Goal: Task Accomplishment & Management: Manage account settings

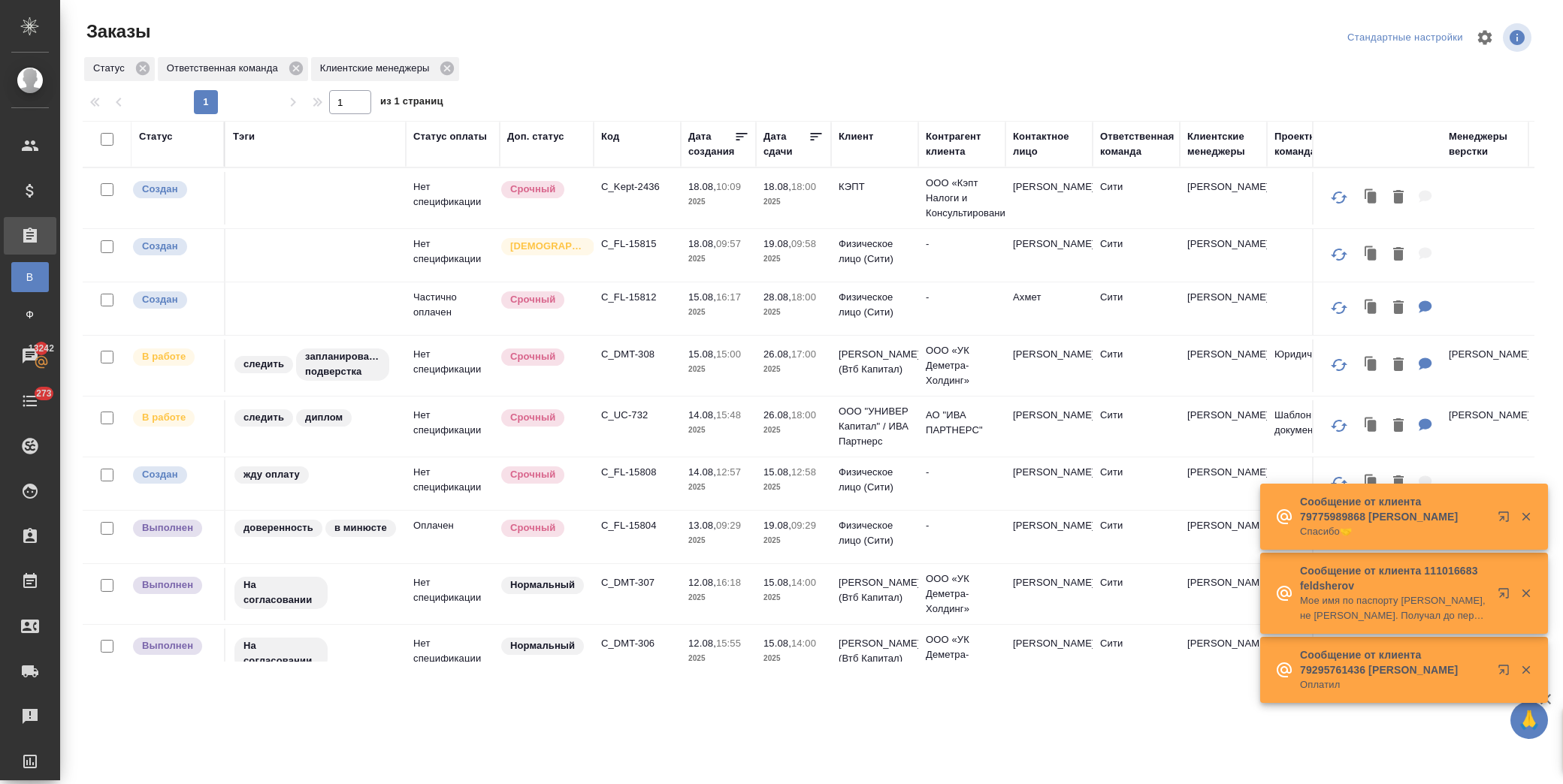
scroll to position [199, 0]
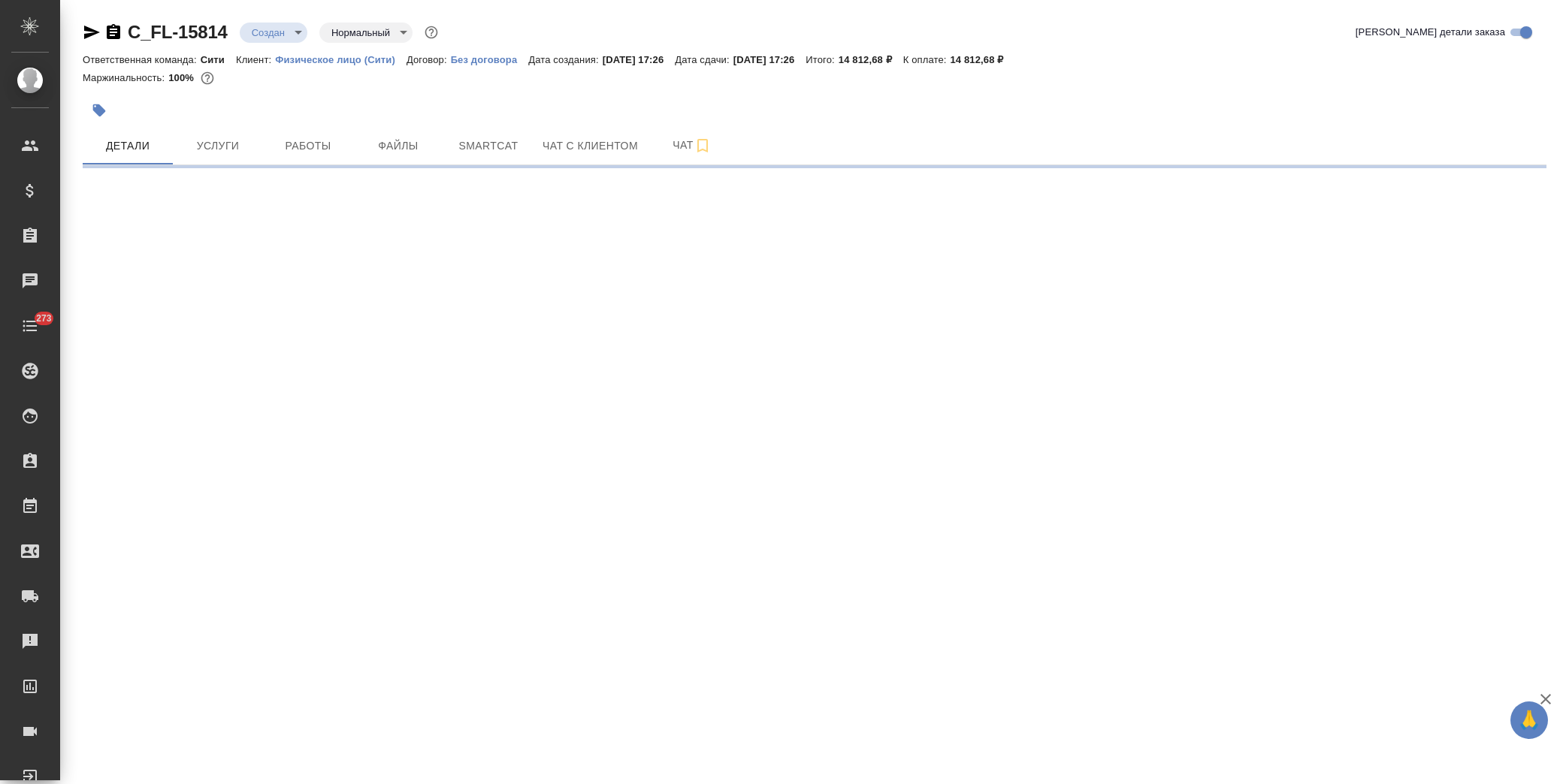
select select "RU"
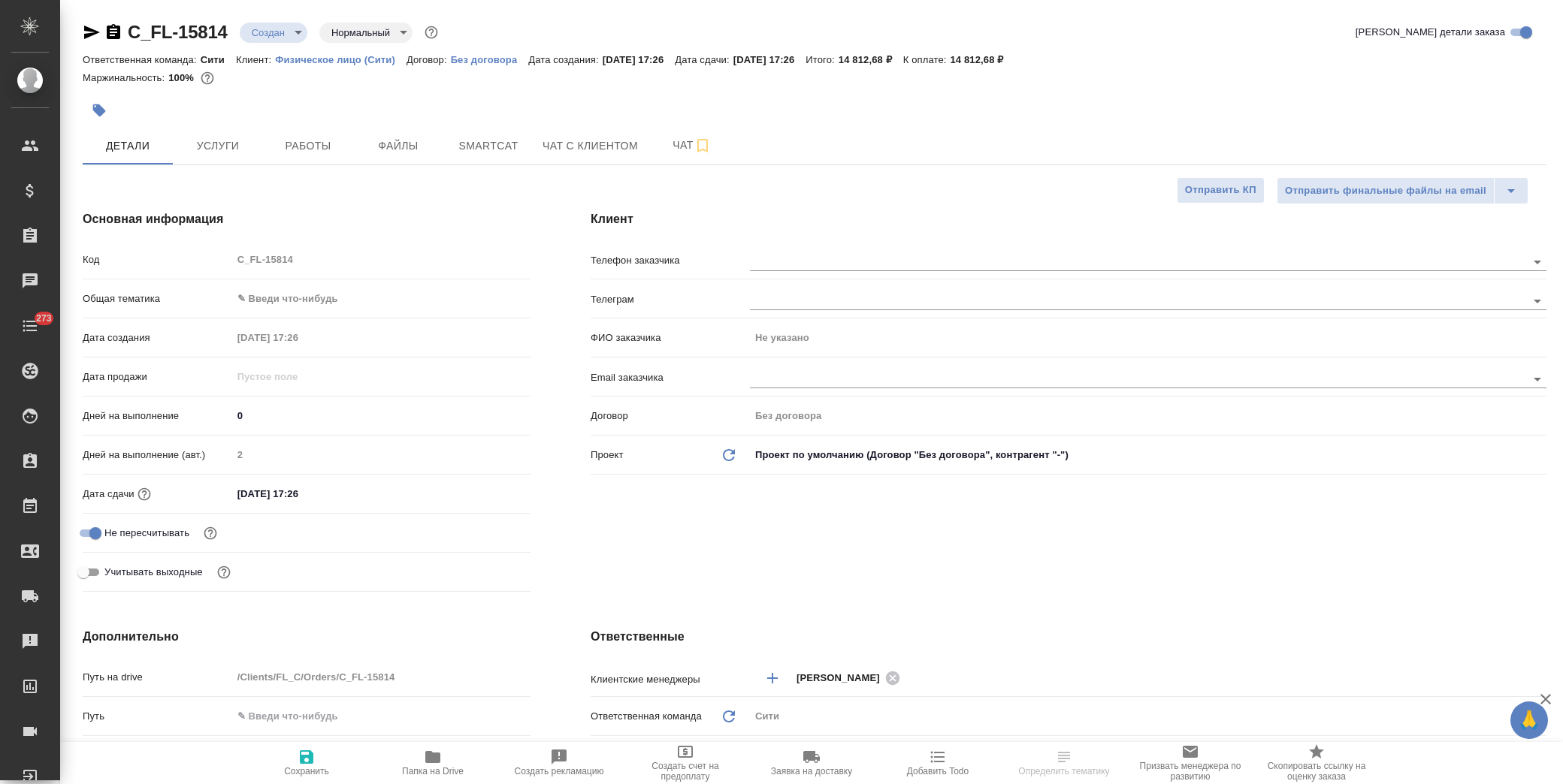
type textarea "x"
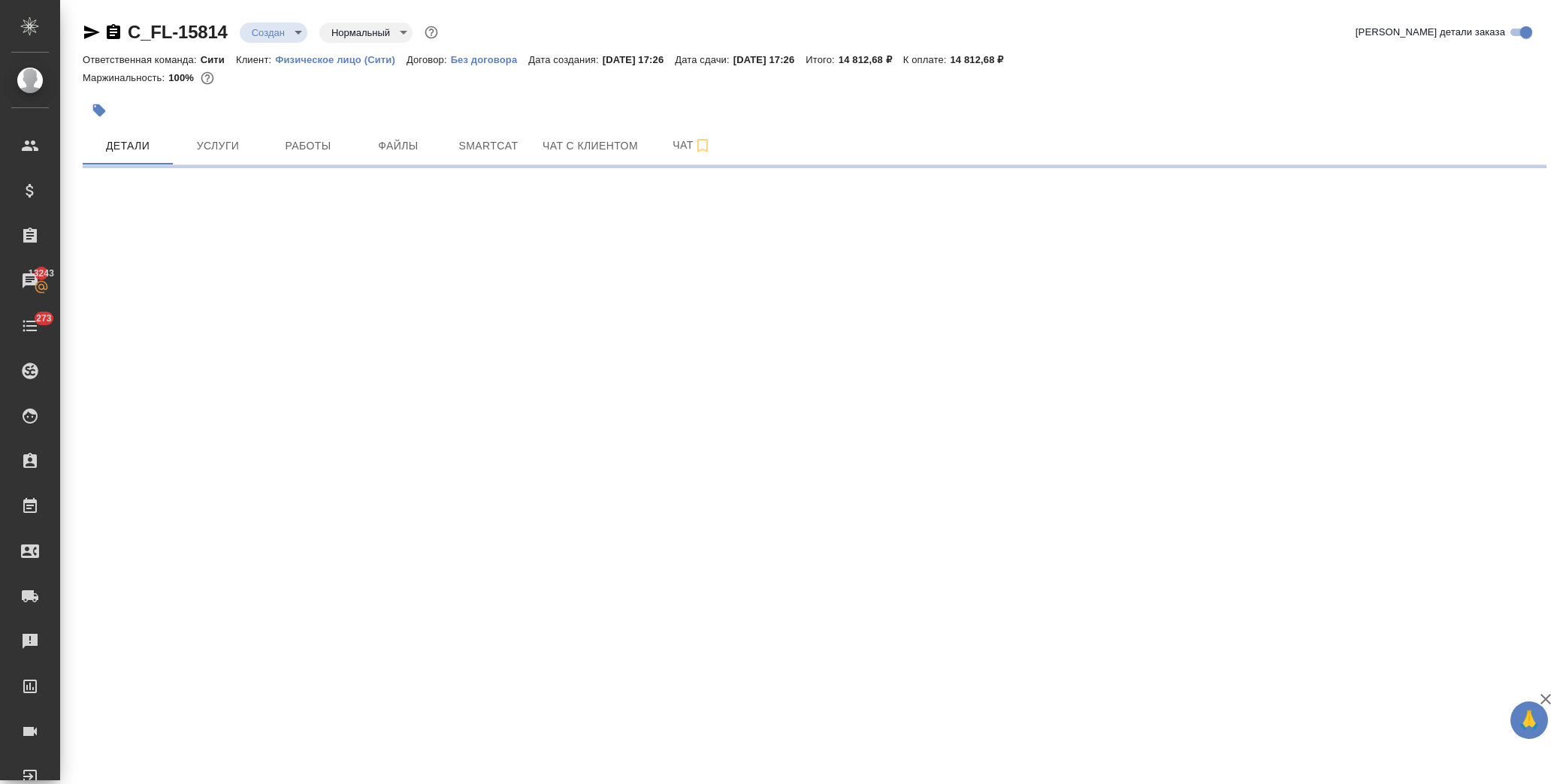
select select "RU"
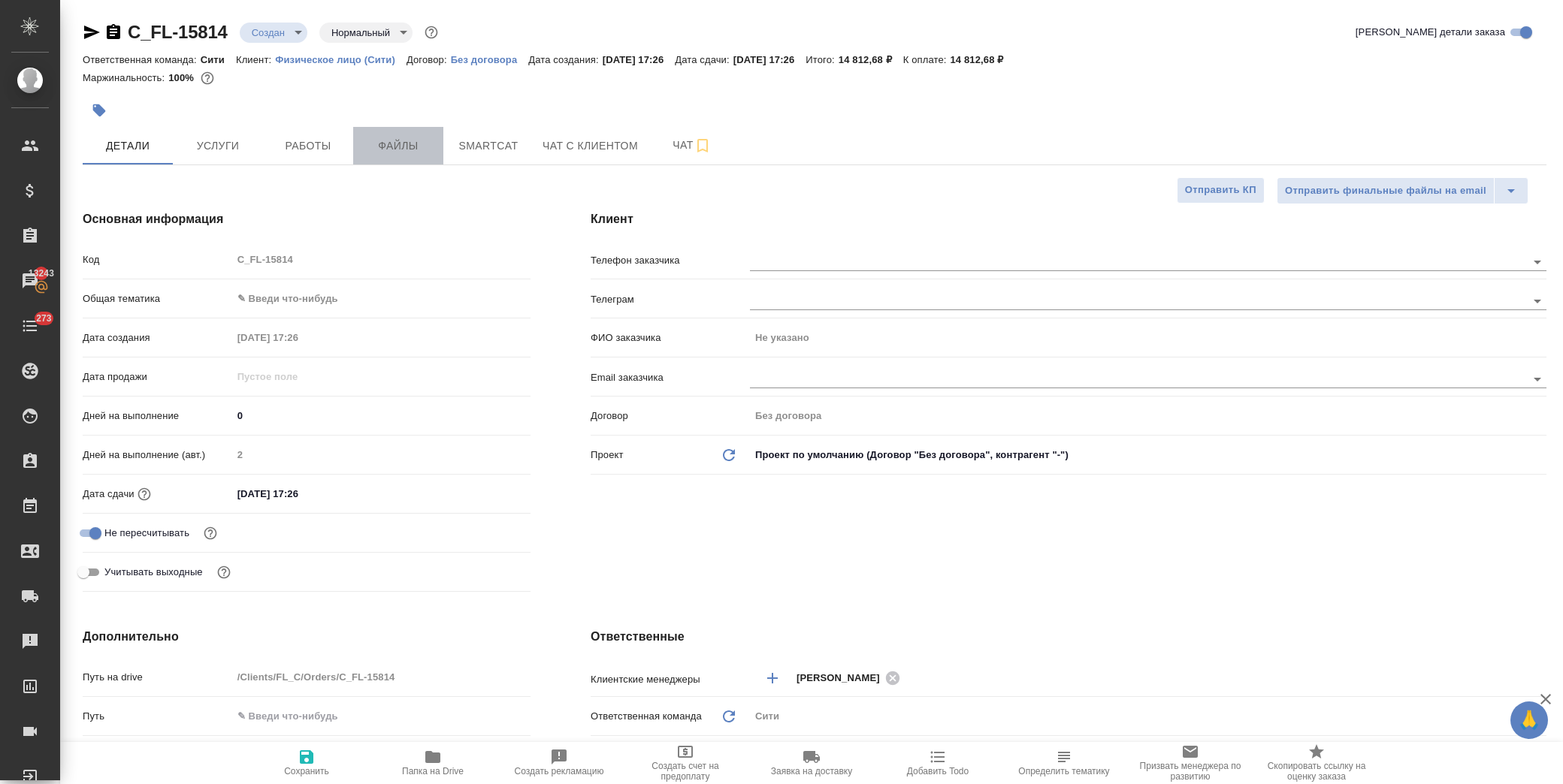
click at [395, 145] on span "Файлы" at bounding box center [398, 145] width 72 height 19
type textarea "x"
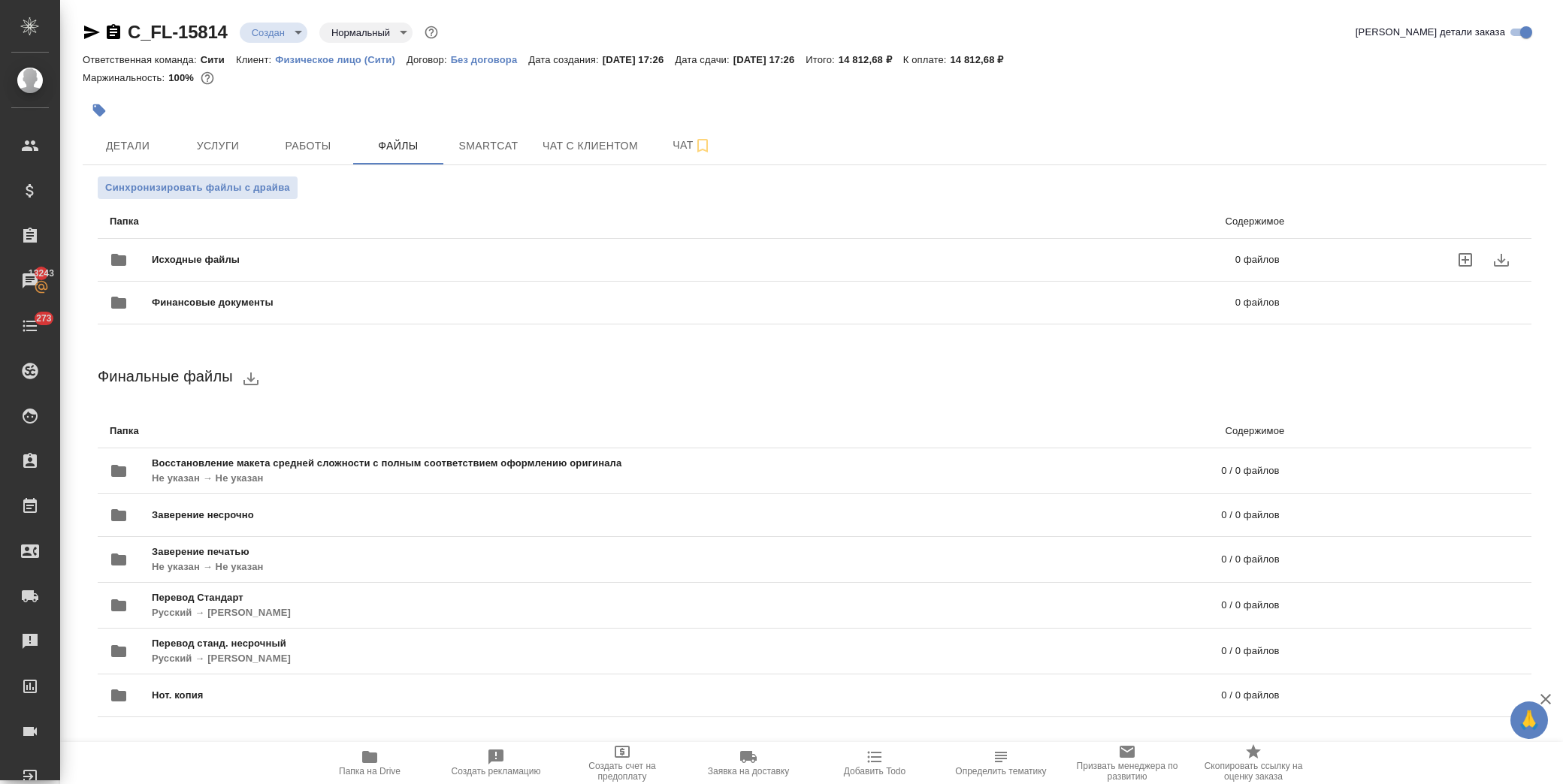
click at [226, 273] on div "Финансовые документы 0 файлов" at bounding box center [694, 302] width 1200 height 66
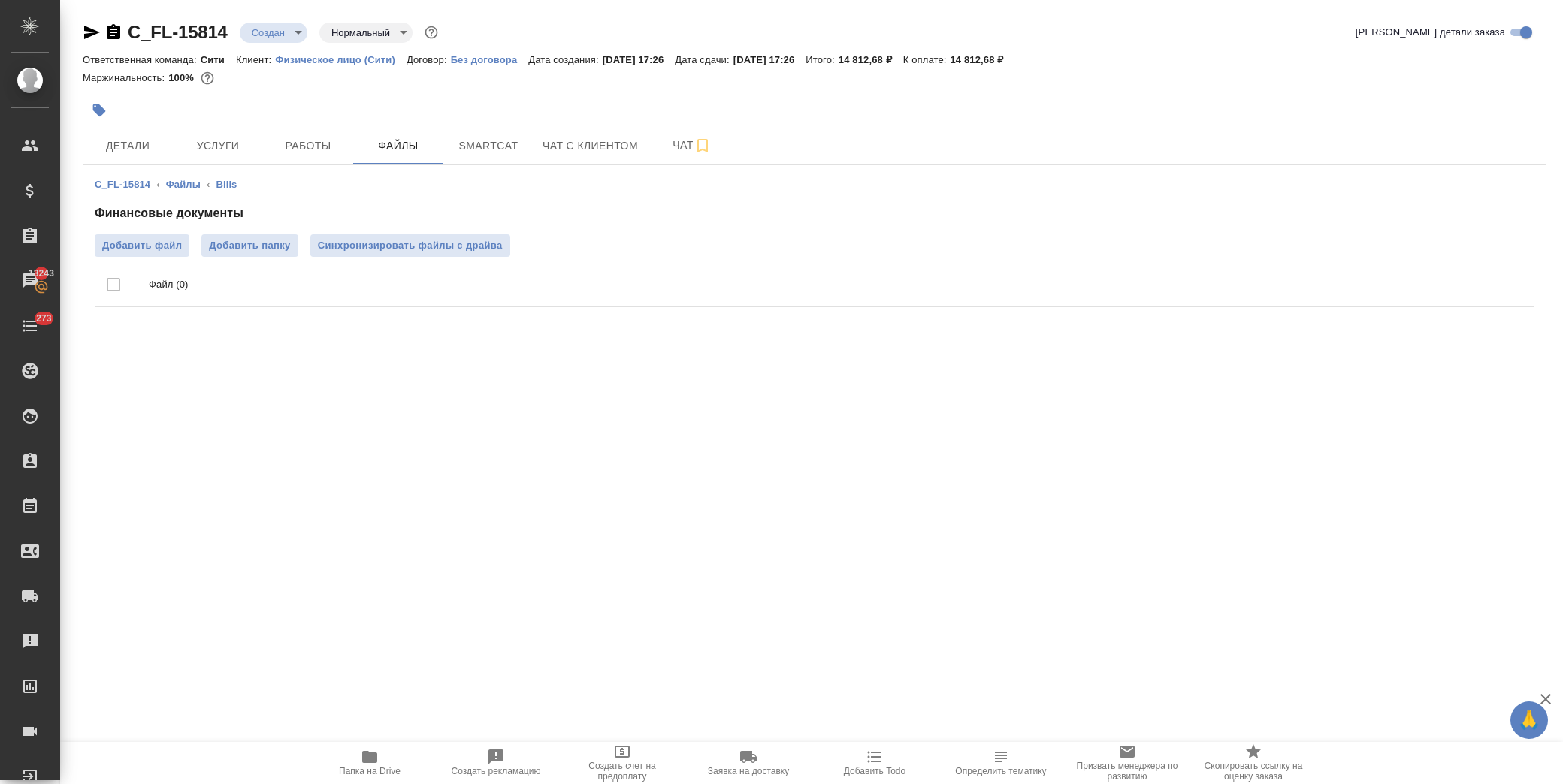
click at [242, 263] on li "Файл (0)" at bounding box center [814, 285] width 1440 height 44
click at [229, 141] on span "Услуги" at bounding box center [217, 145] width 72 height 19
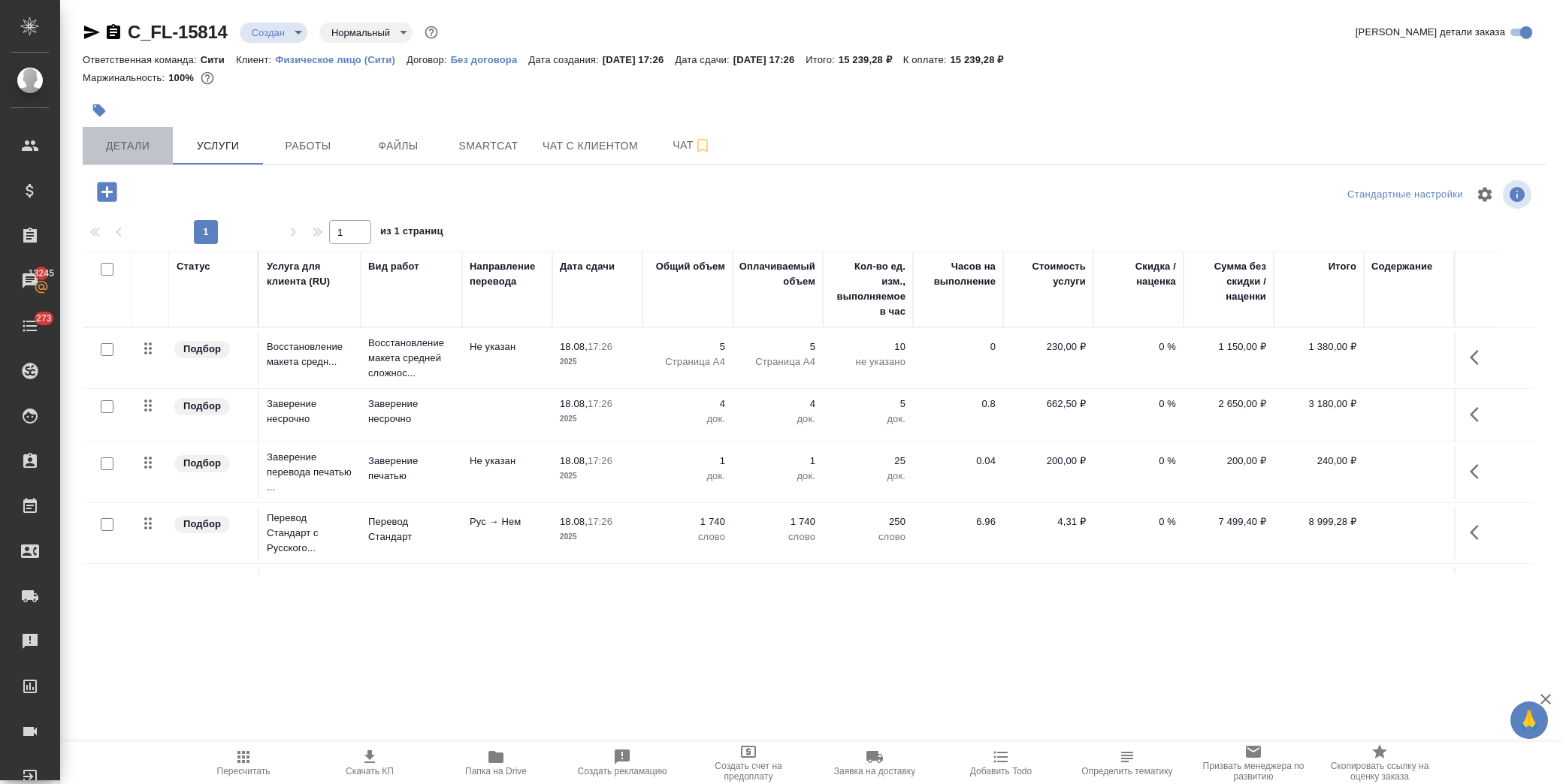
click at [144, 145] on span "Детали" at bounding box center [127, 145] width 72 height 19
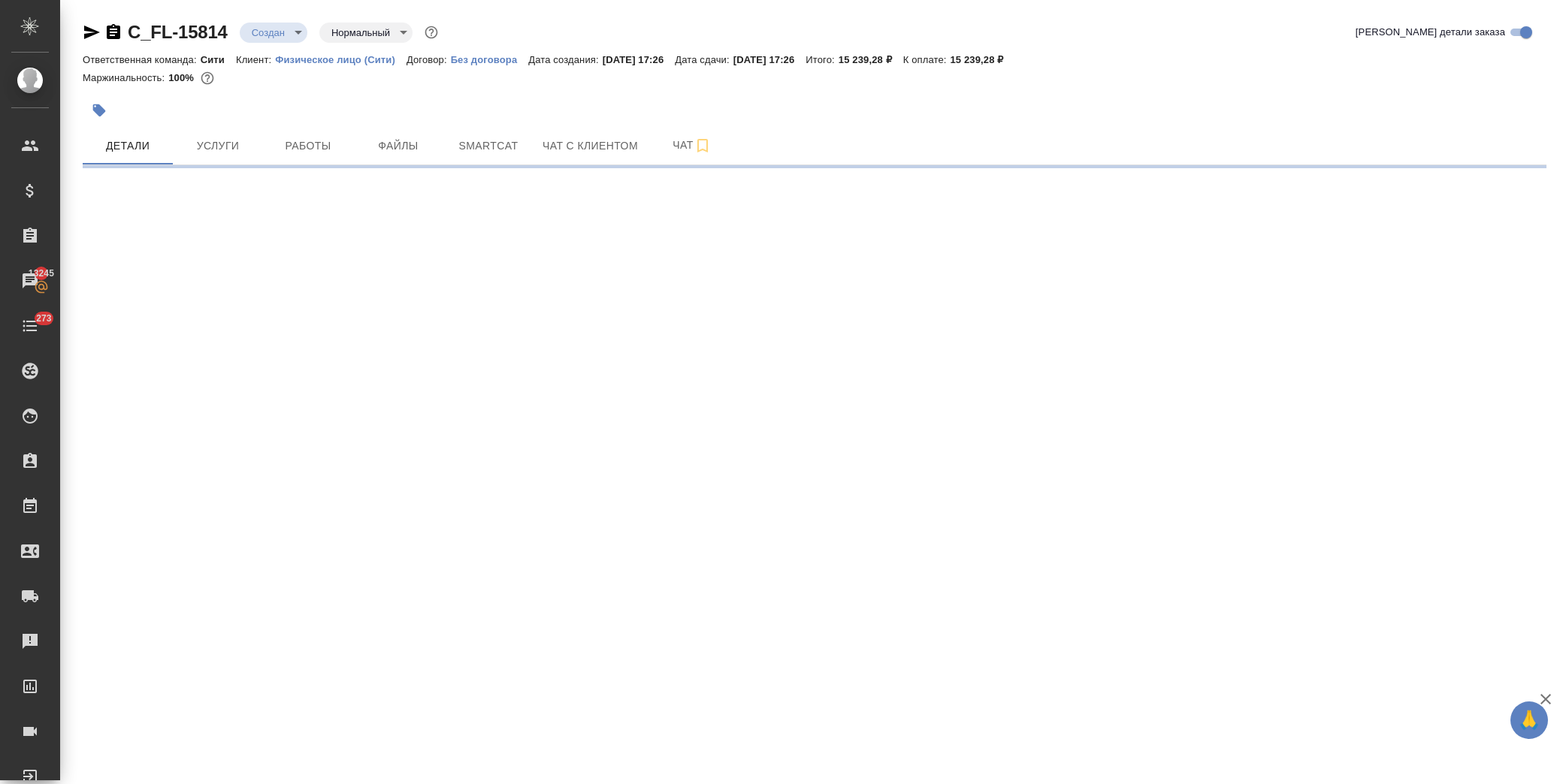
select select "RU"
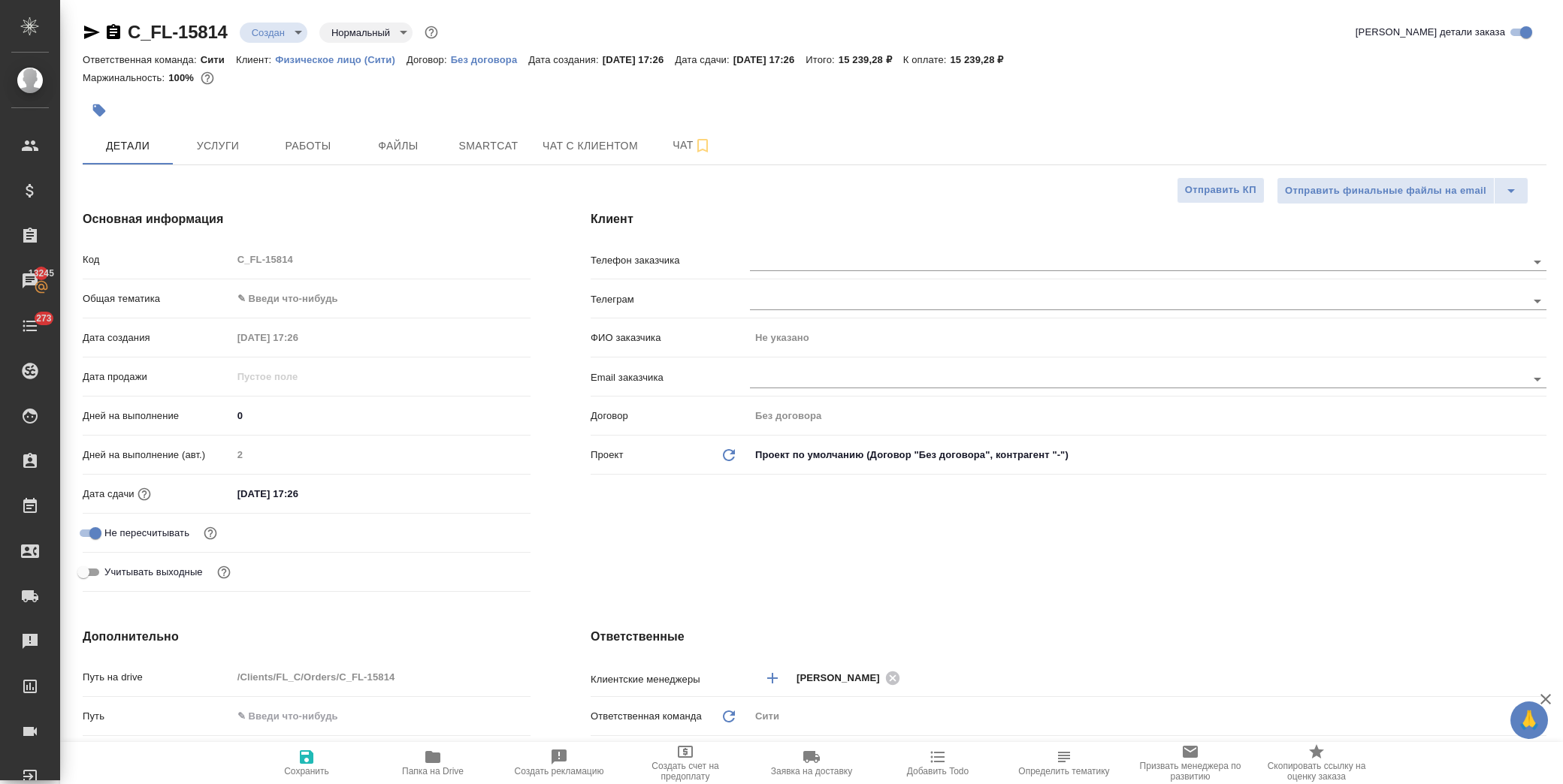
type textarea "x"
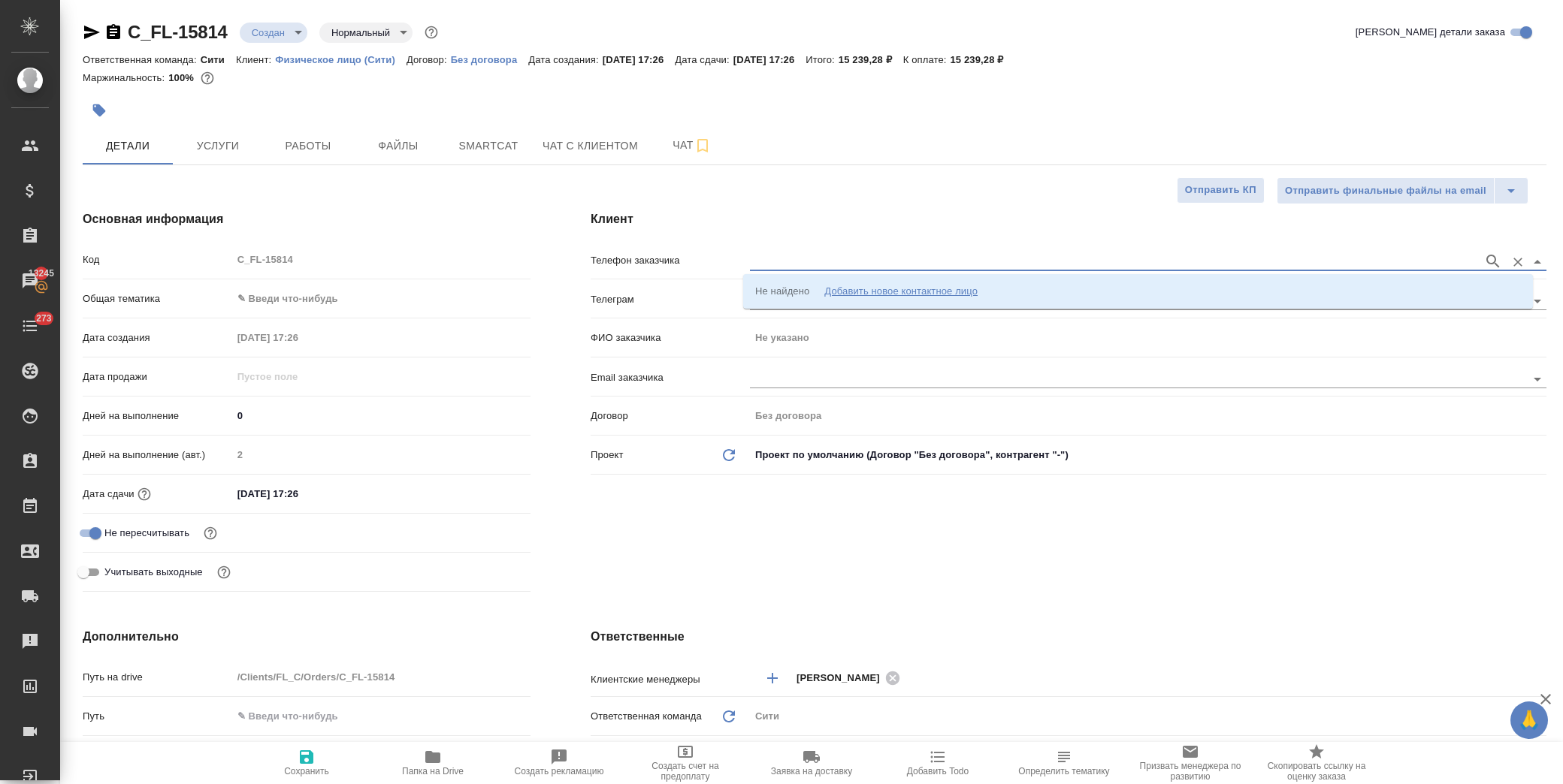
click at [852, 263] on input "text" at bounding box center [1113, 261] width 726 height 18
click at [1373, 252] on input "text" at bounding box center [1113, 261] width 726 height 18
type input "7928227912"
click at [1484, 257] on icon "button" at bounding box center [1493, 261] width 18 height 18
click at [885, 288] on div "Добавить новое контактное лицо" at bounding box center [901, 291] width 153 height 15
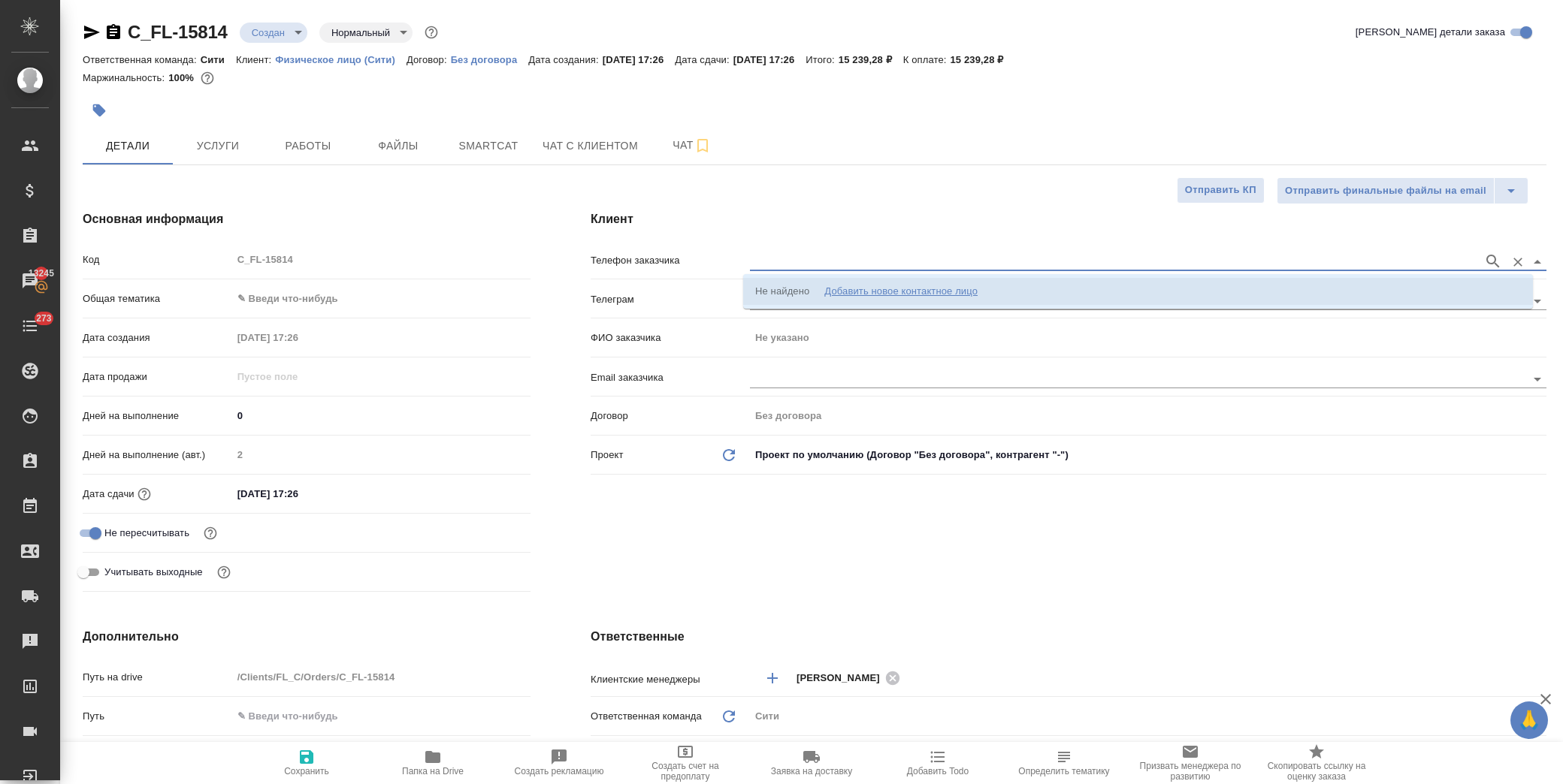
select select "ZZ"
type input "7928227912"
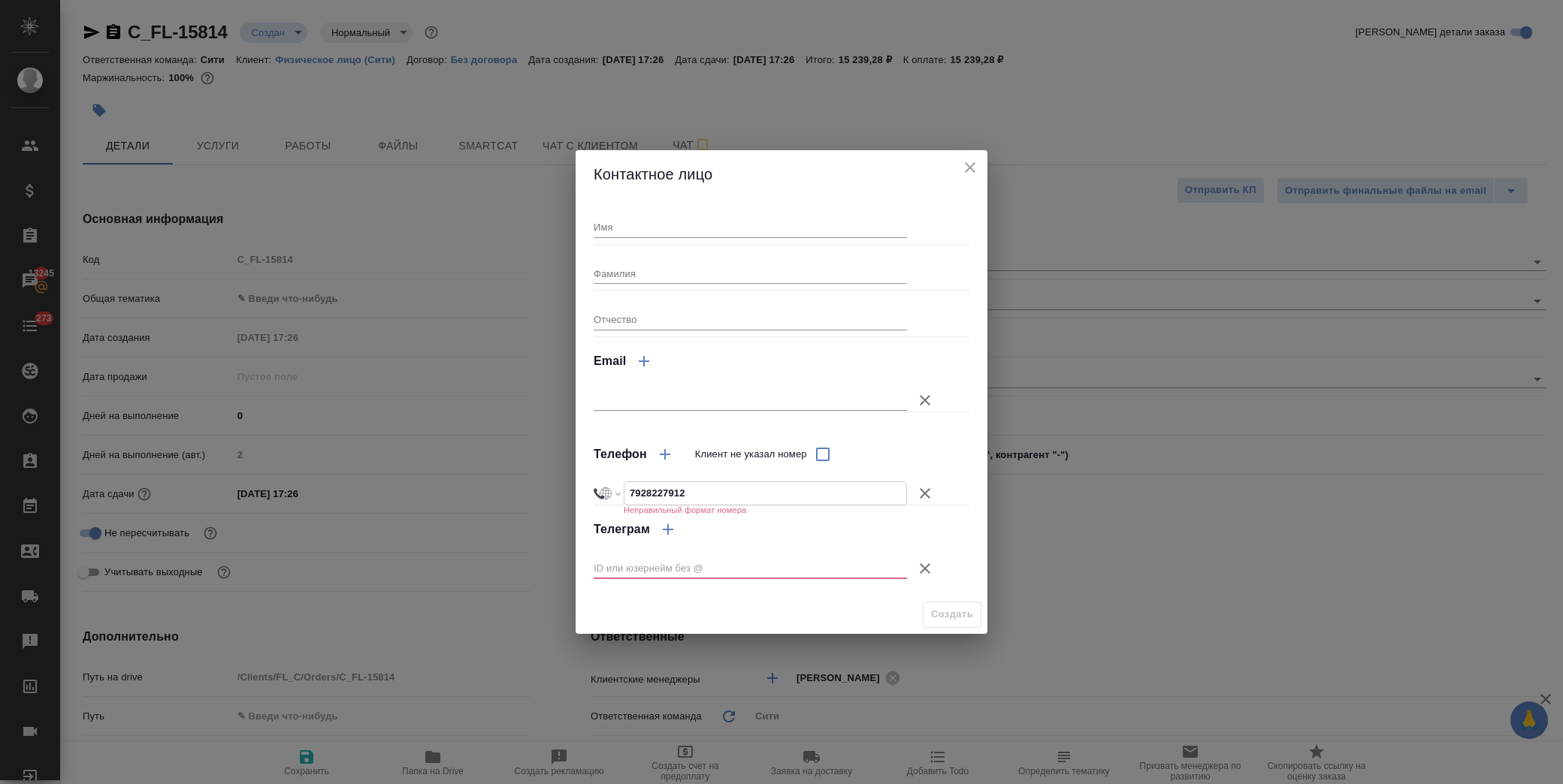
click at [633, 490] on input "7928227912" at bounding box center [765, 493] width 282 height 22
click at [628, 494] on input "7928227912" at bounding box center [765, 493] width 282 height 22
select select "RU"
type input "+7 928 227 91 2"
click at [977, 162] on icon "close" at bounding box center [970, 167] width 18 height 18
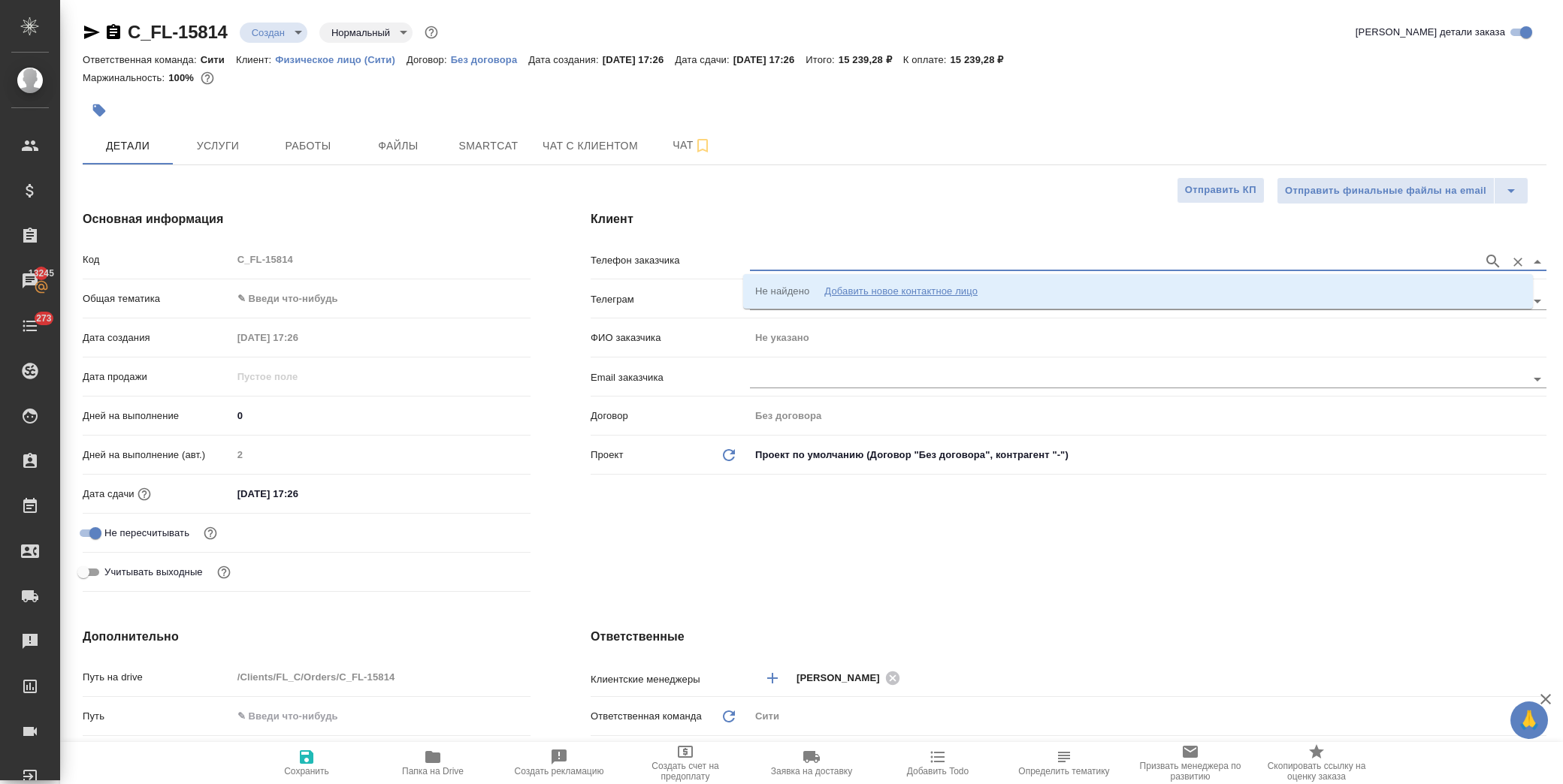
click at [807, 259] on input "text" at bounding box center [1113, 261] width 726 height 18
type input "79282274912"
click at [1486, 264] on icon "button" at bounding box center [1493, 261] width 18 height 18
click at [832, 290] on p "79282274912 Артем" at bounding box center [801, 291] width 93 height 15
type input "79282274912 Артем"
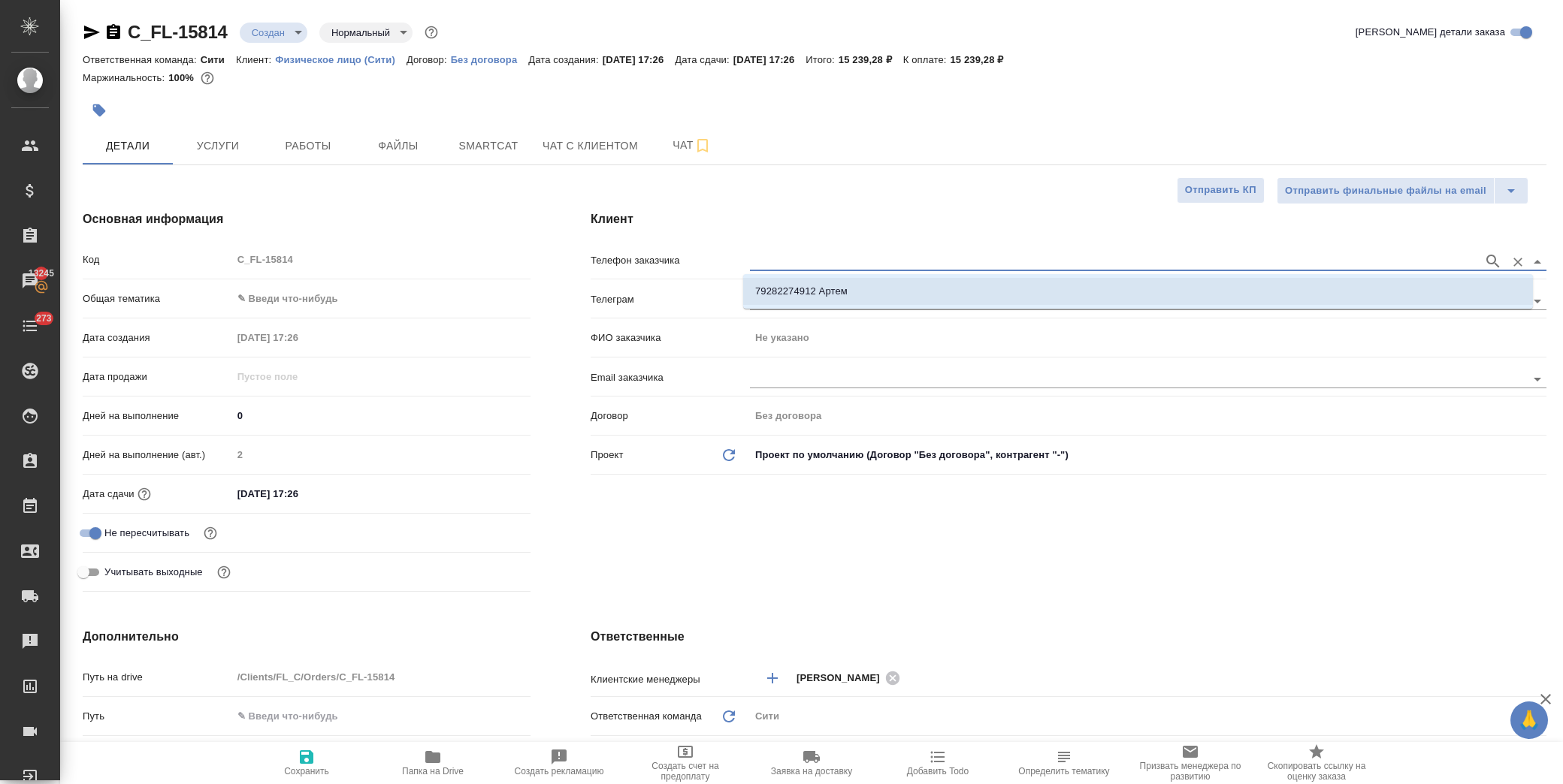
type input "Артем"
type textarea "x"
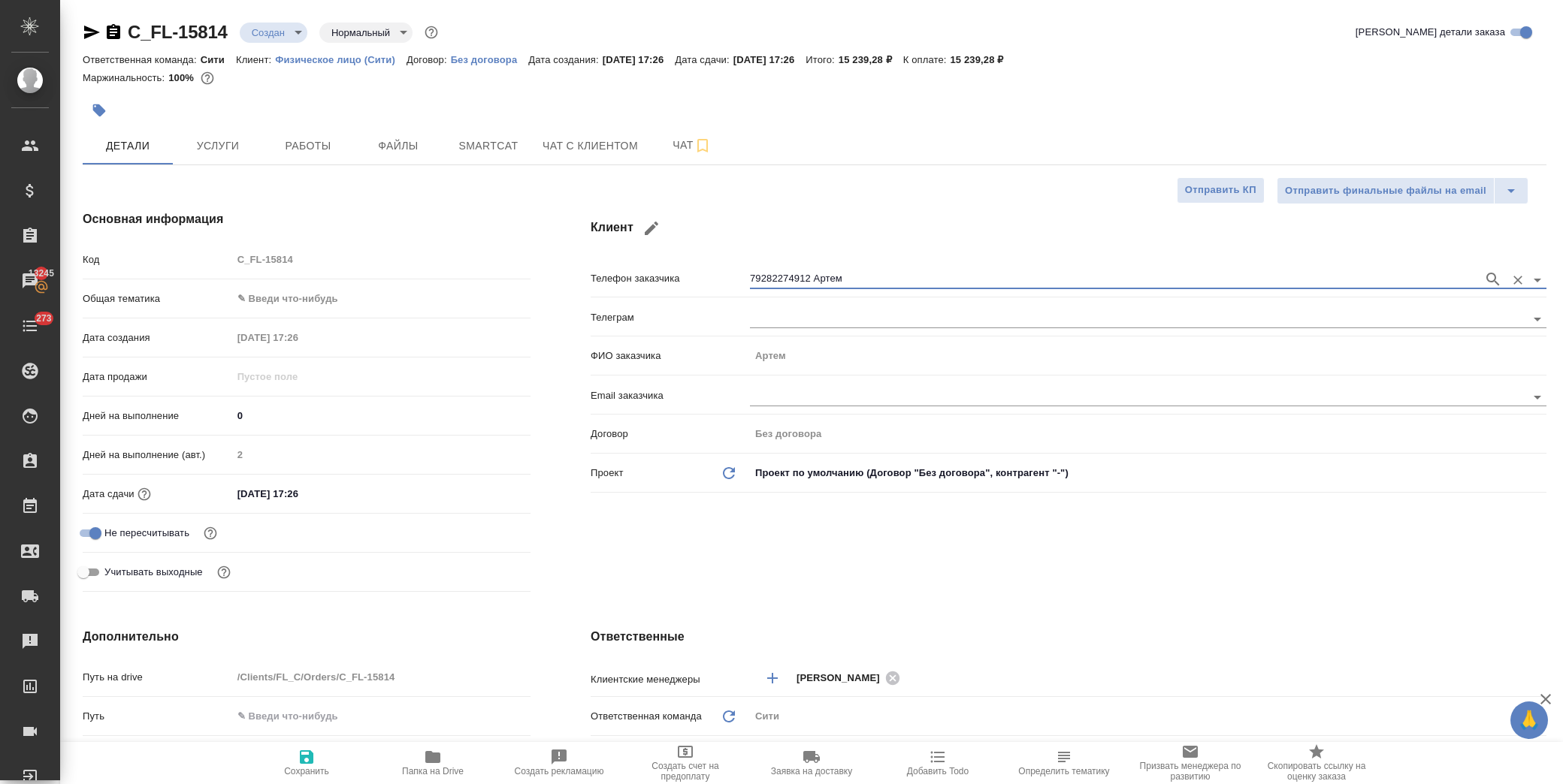
type input "79282274912 Артем"
click at [325, 779] on button "Сохранить" at bounding box center [307, 763] width 126 height 42
type textarea "x"
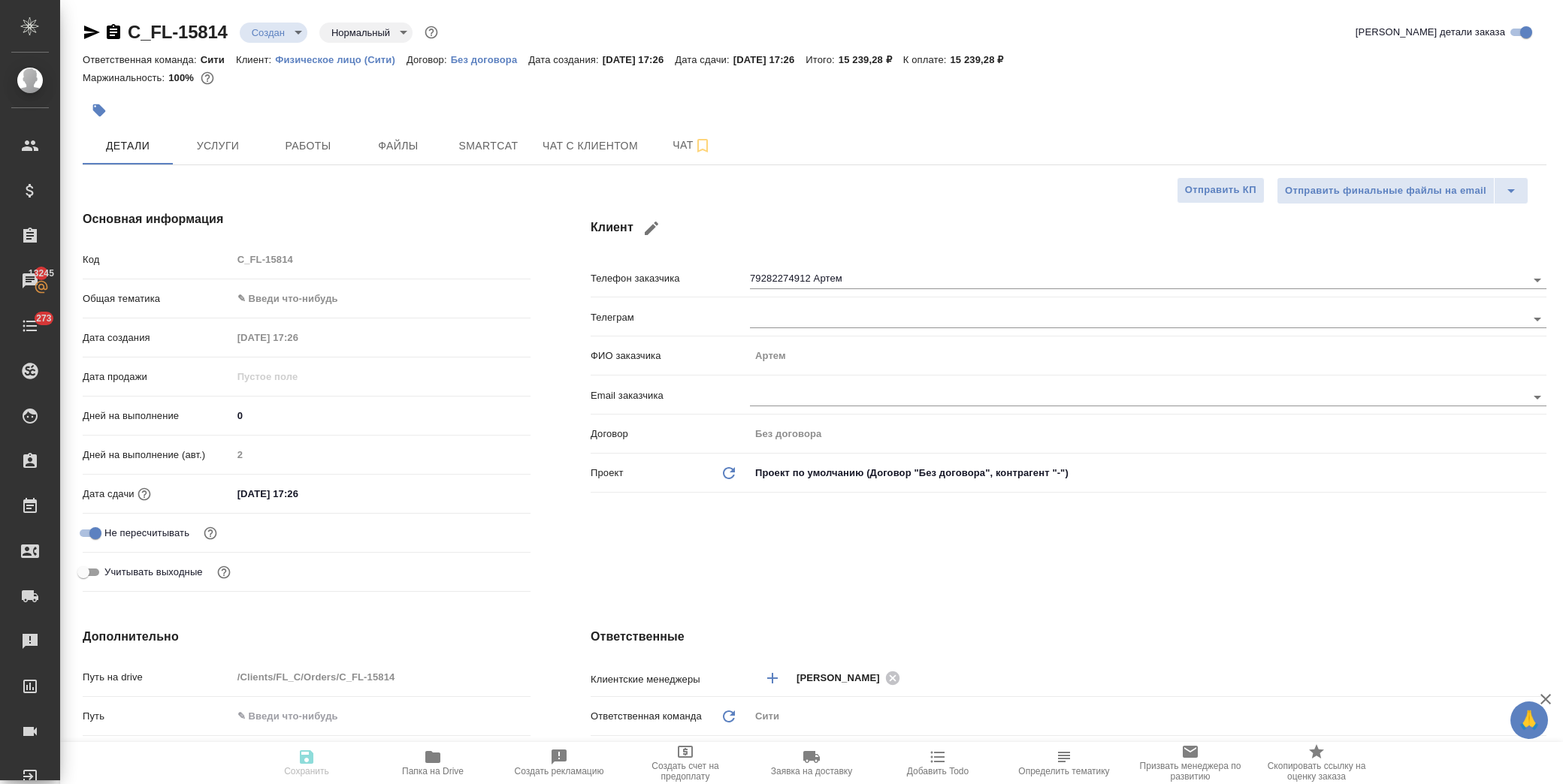
type textarea "x"
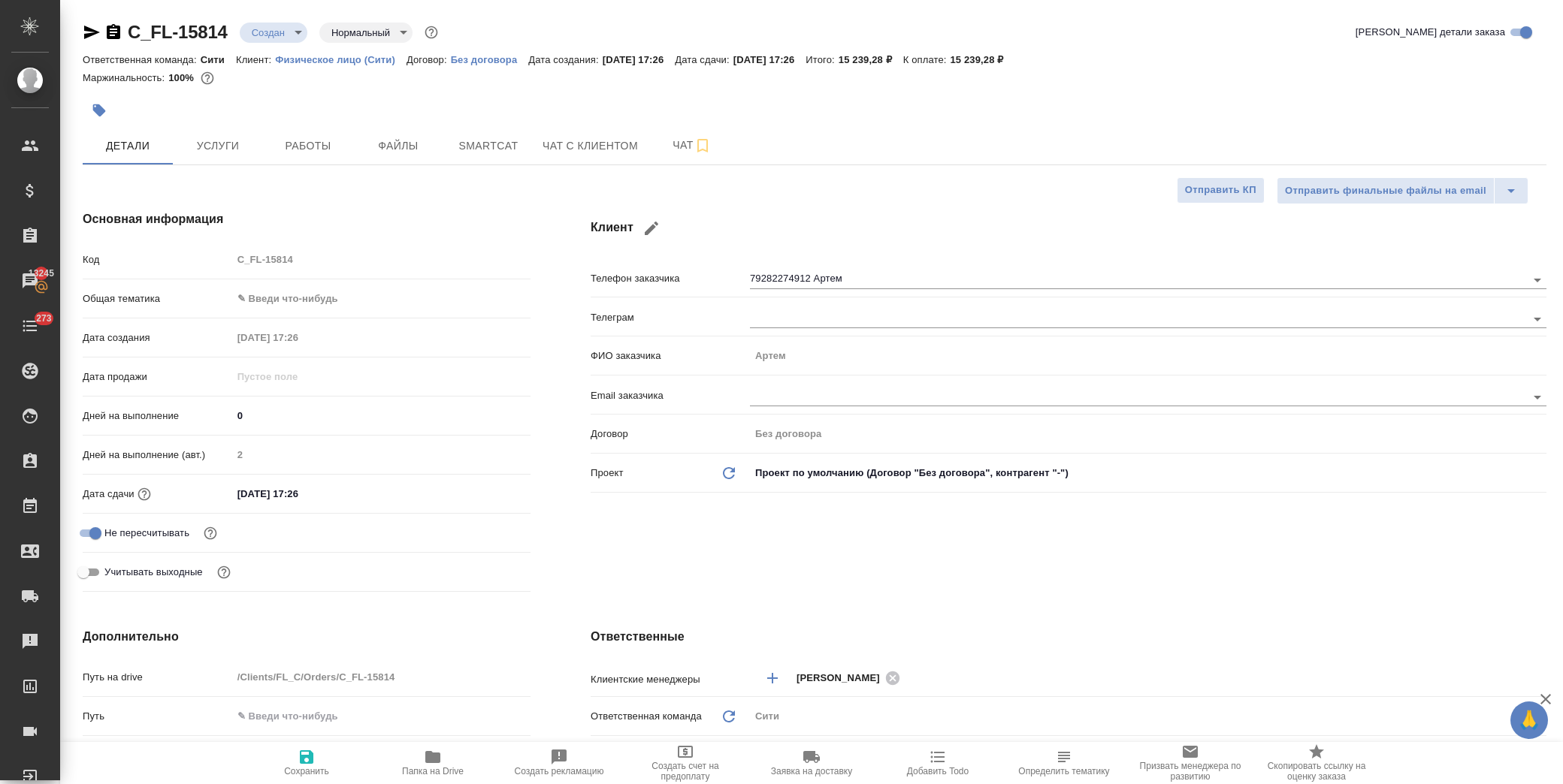
type textarea "x"
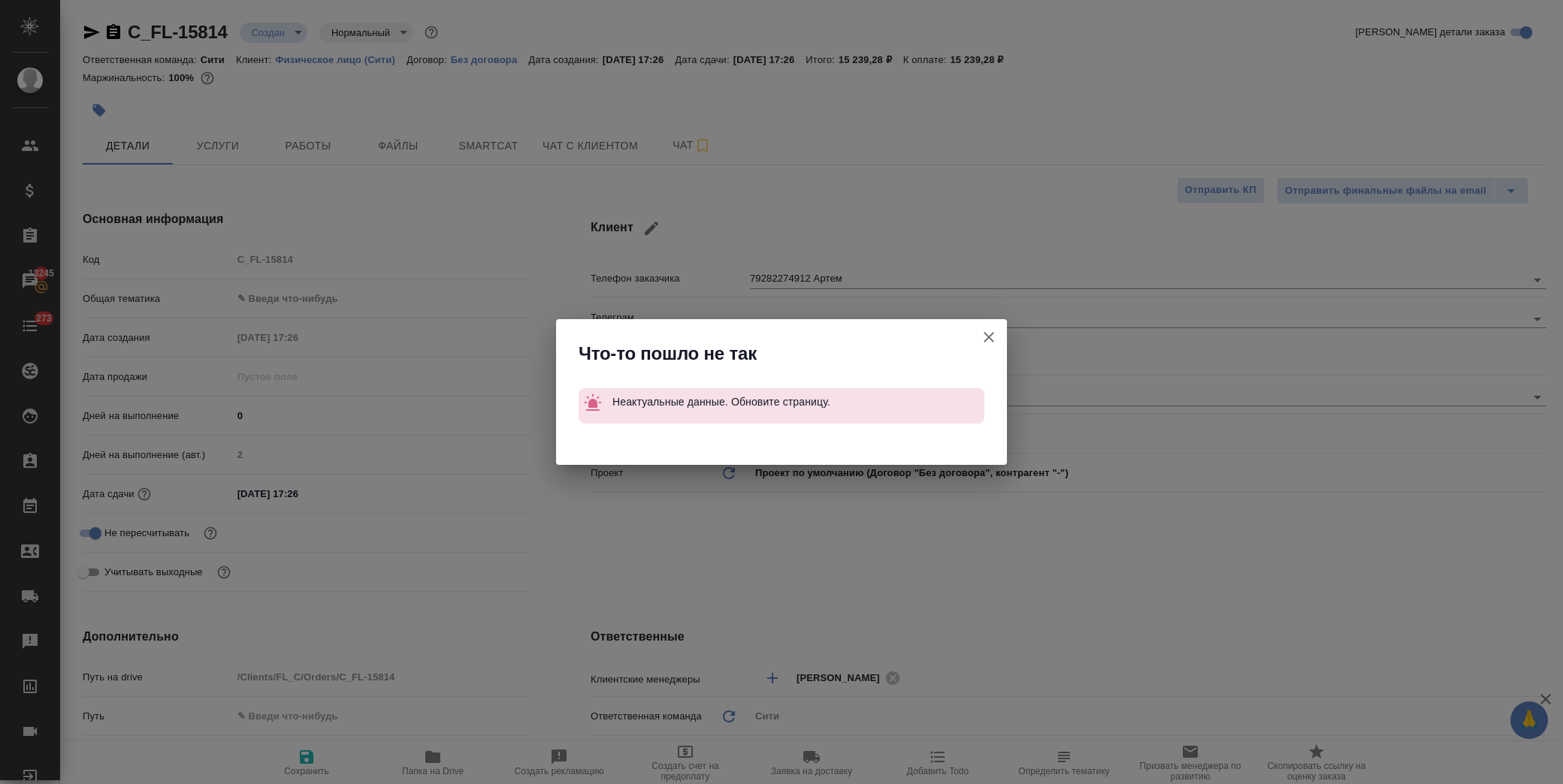
click at [992, 336] on icon "button" at bounding box center [988, 337] width 18 height 18
type textarea "x"
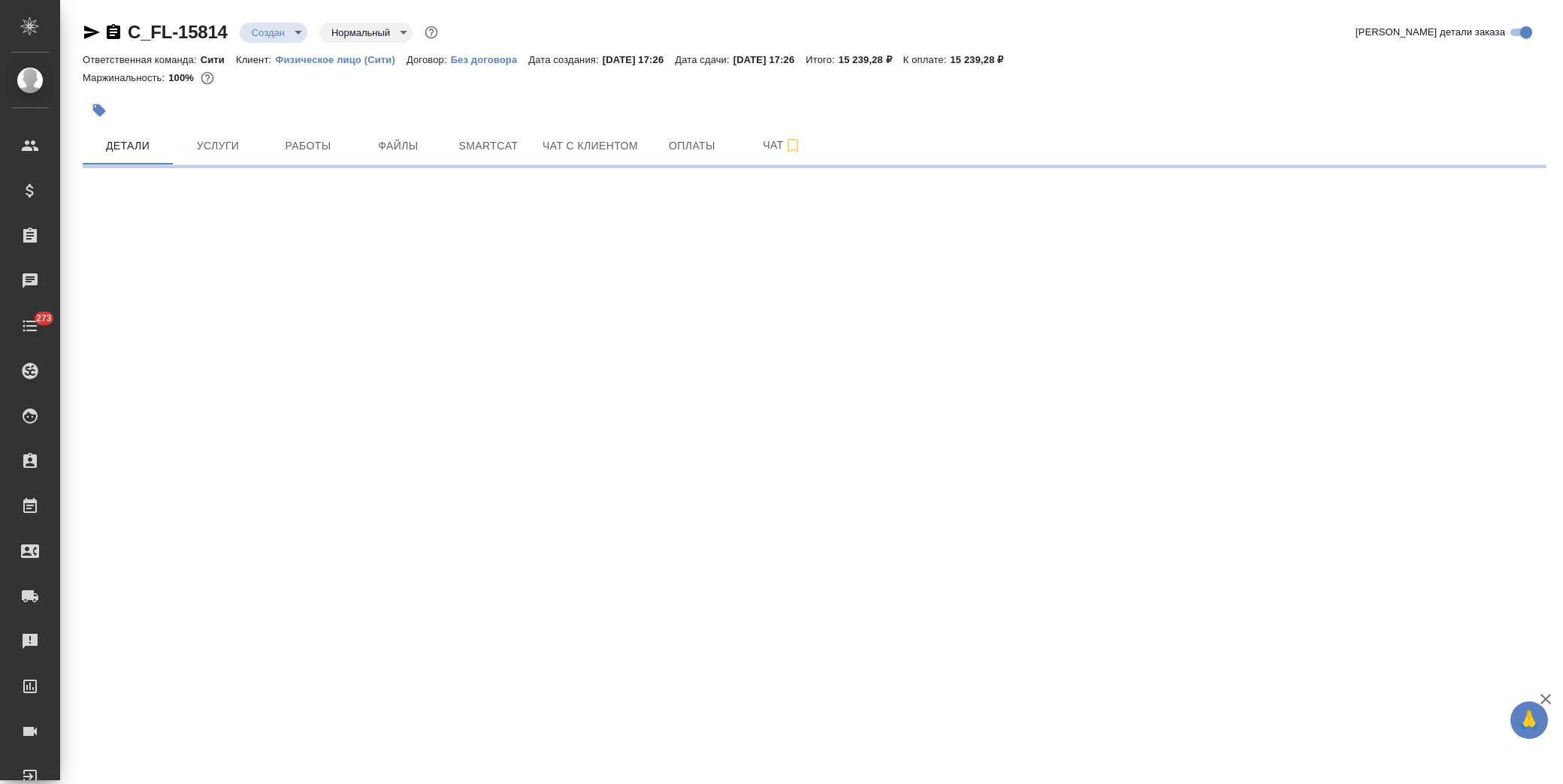
select select "RU"
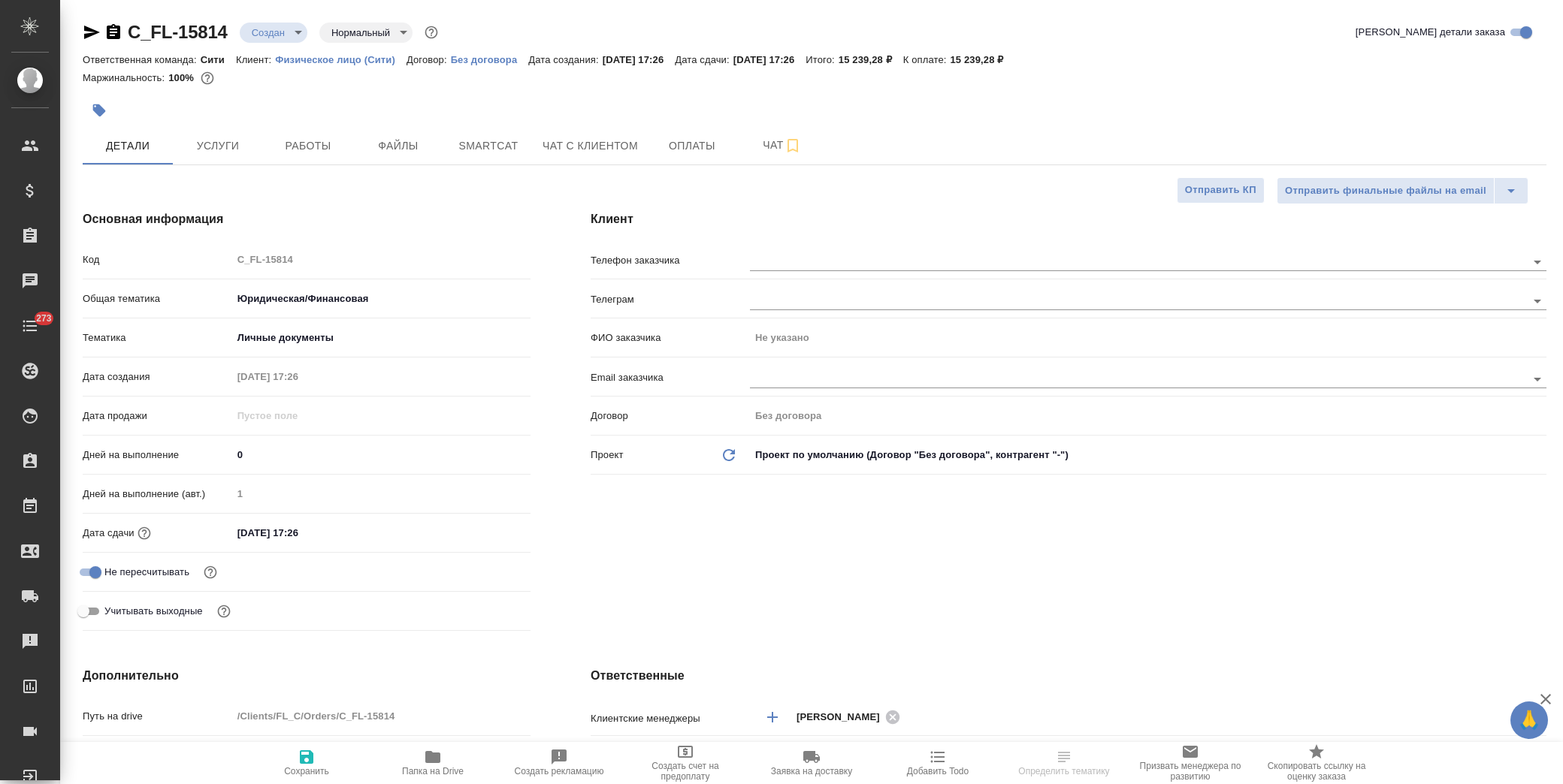
type textarea "x"
click at [822, 263] on input "text" at bounding box center [1113, 261] width 726 height 18
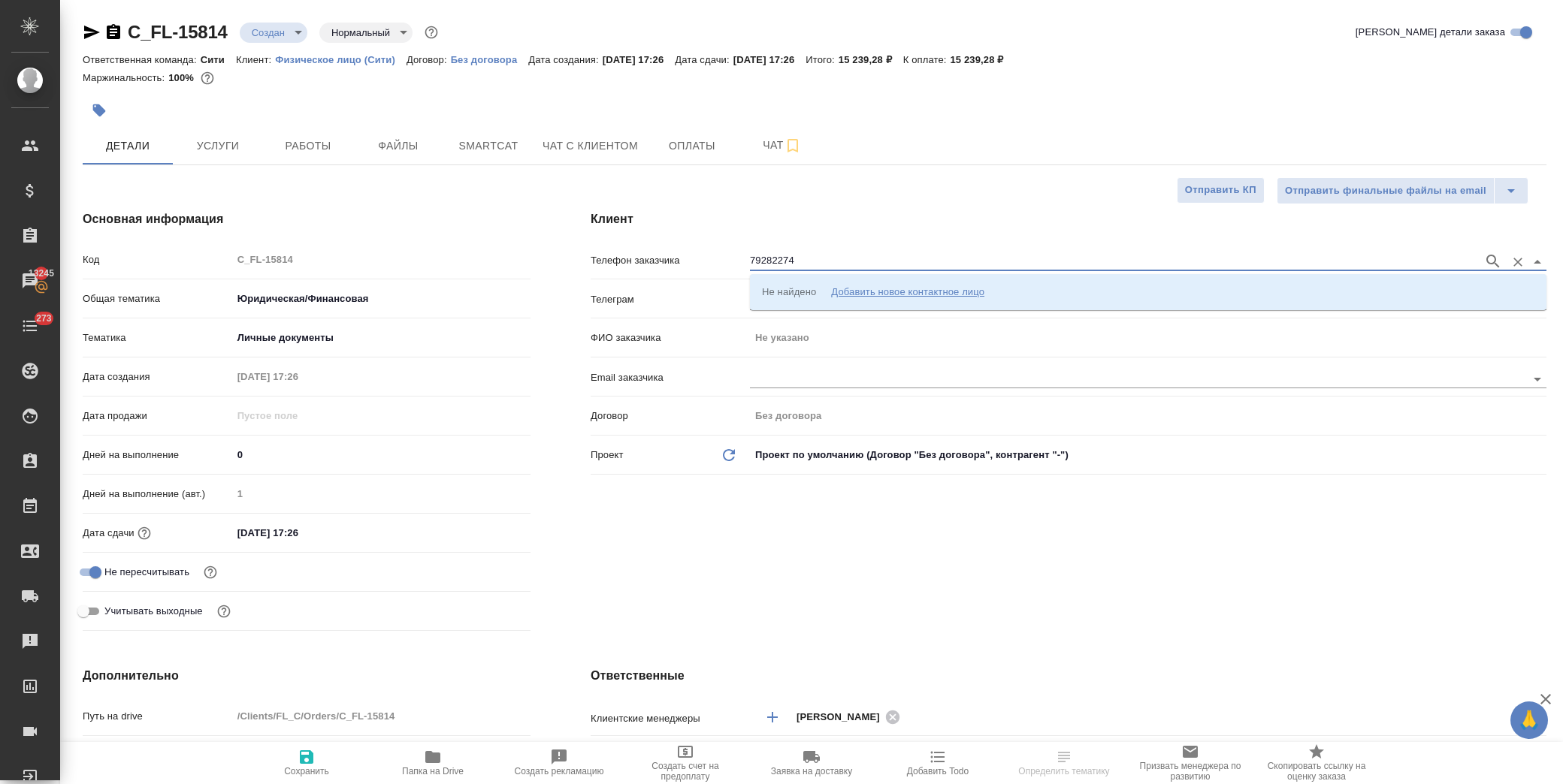
type input "792822749"
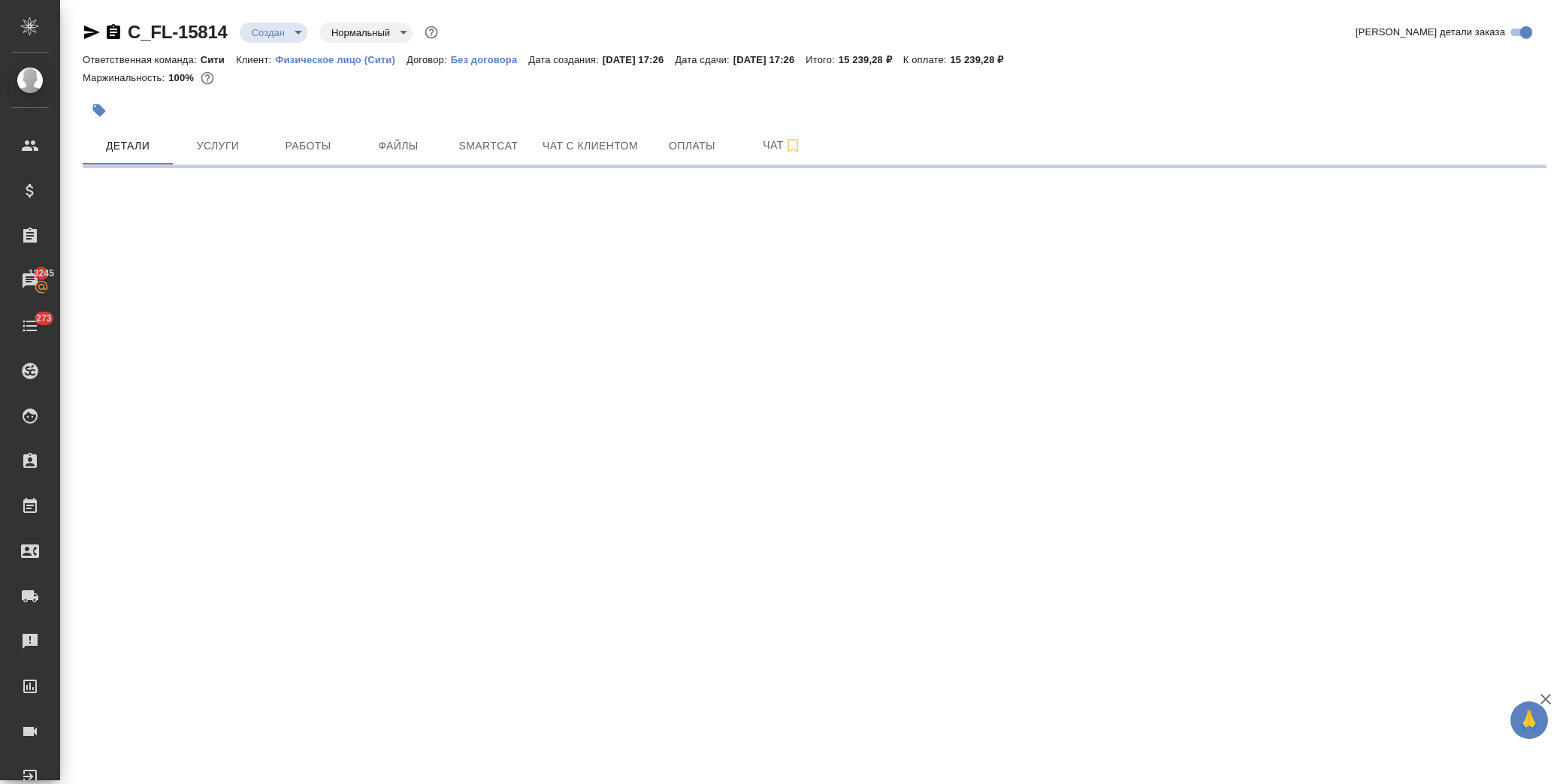
select select "RU"
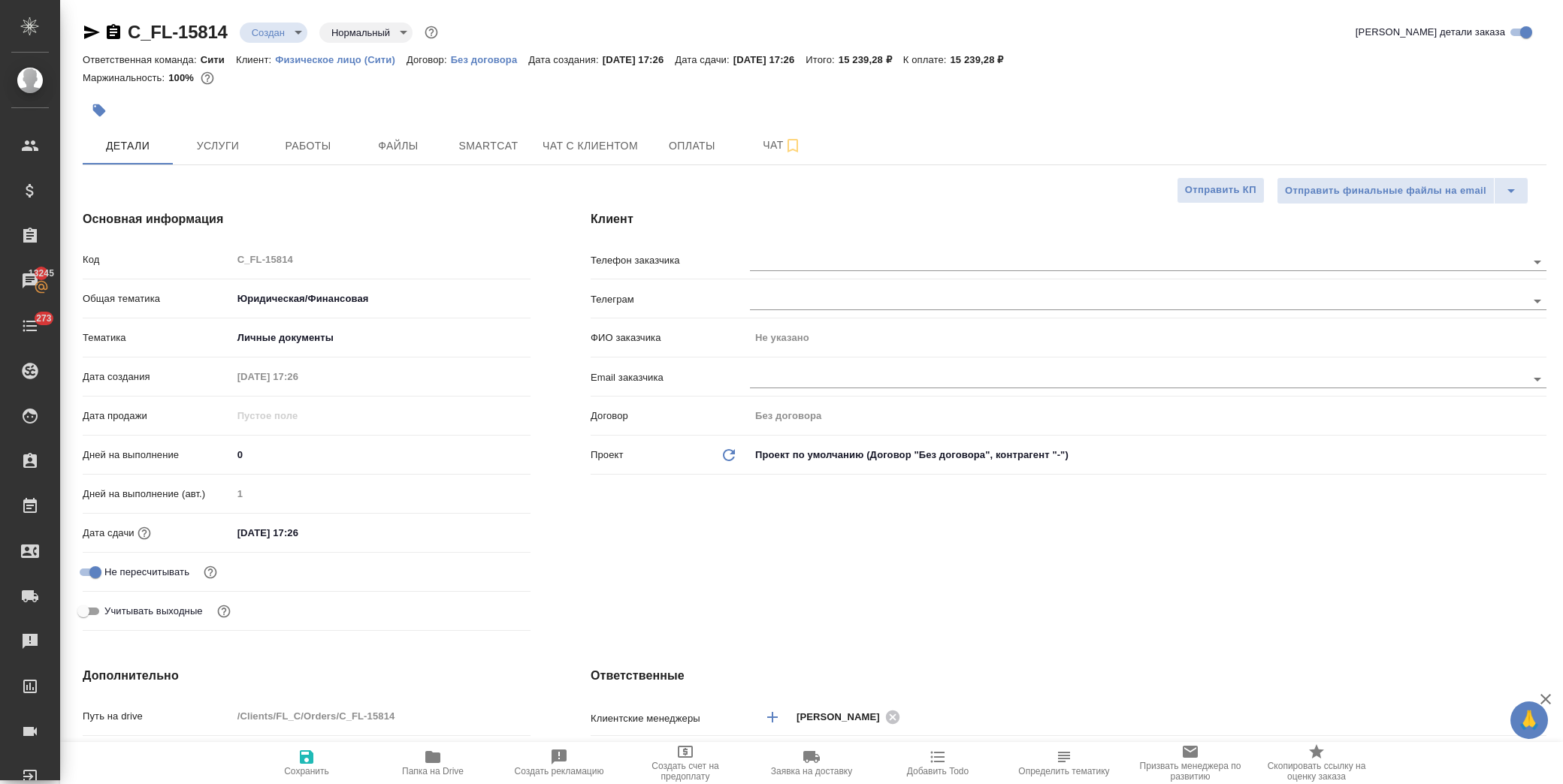
type textarea "x"
click at [813, 258] on input "text" at bounding box center [1113, 261] width 726 height 18
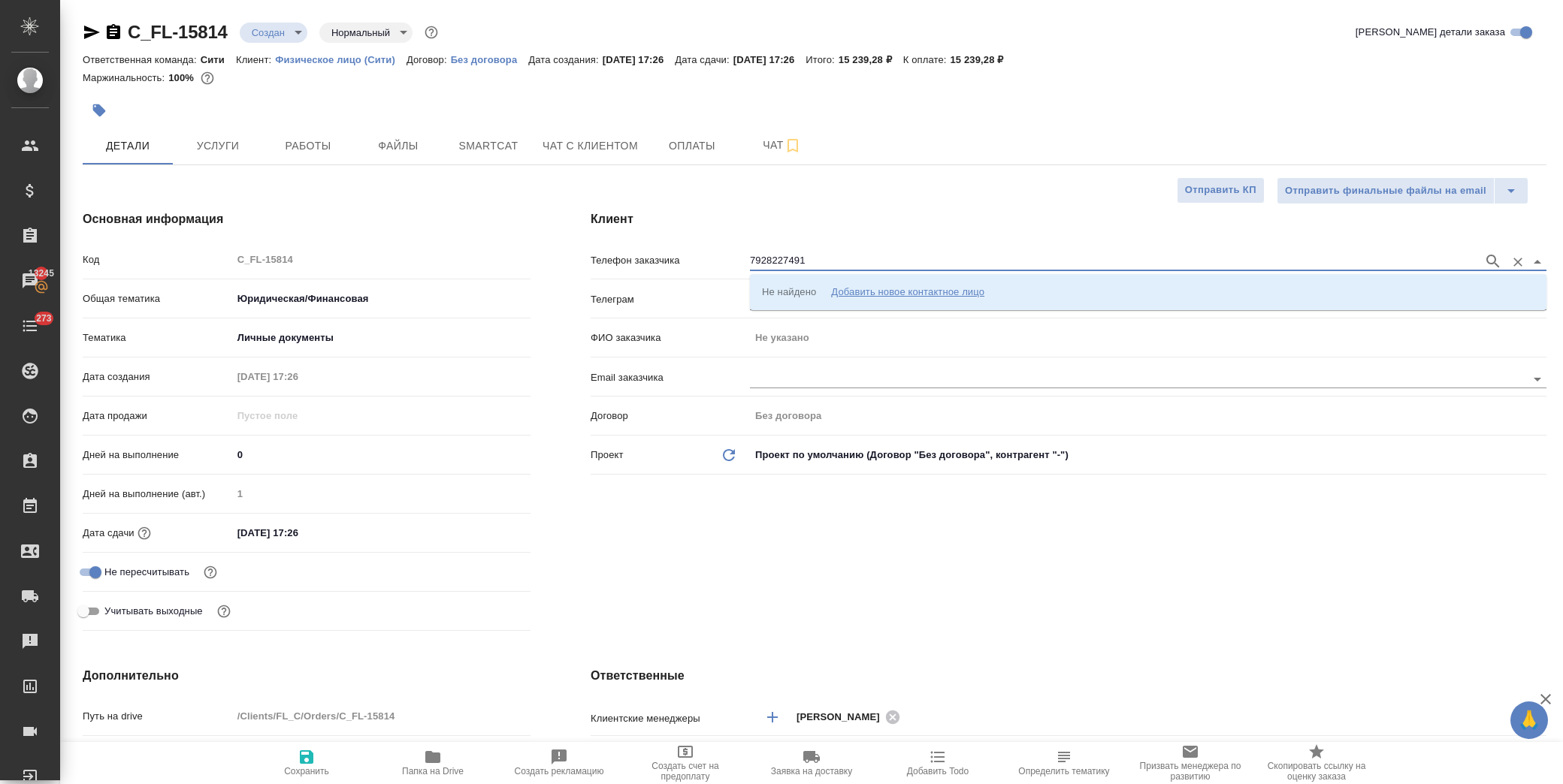
type input "79282274912"
click at [1494, 261] on icon "button" at bounding box center [1493, 261] width 13 height 13
click at [836, 287] on p "79282274912 Артем" at bounding box center [808, 291] width 93 height 15
type input "79282274912 Артем"
type input "Артем"
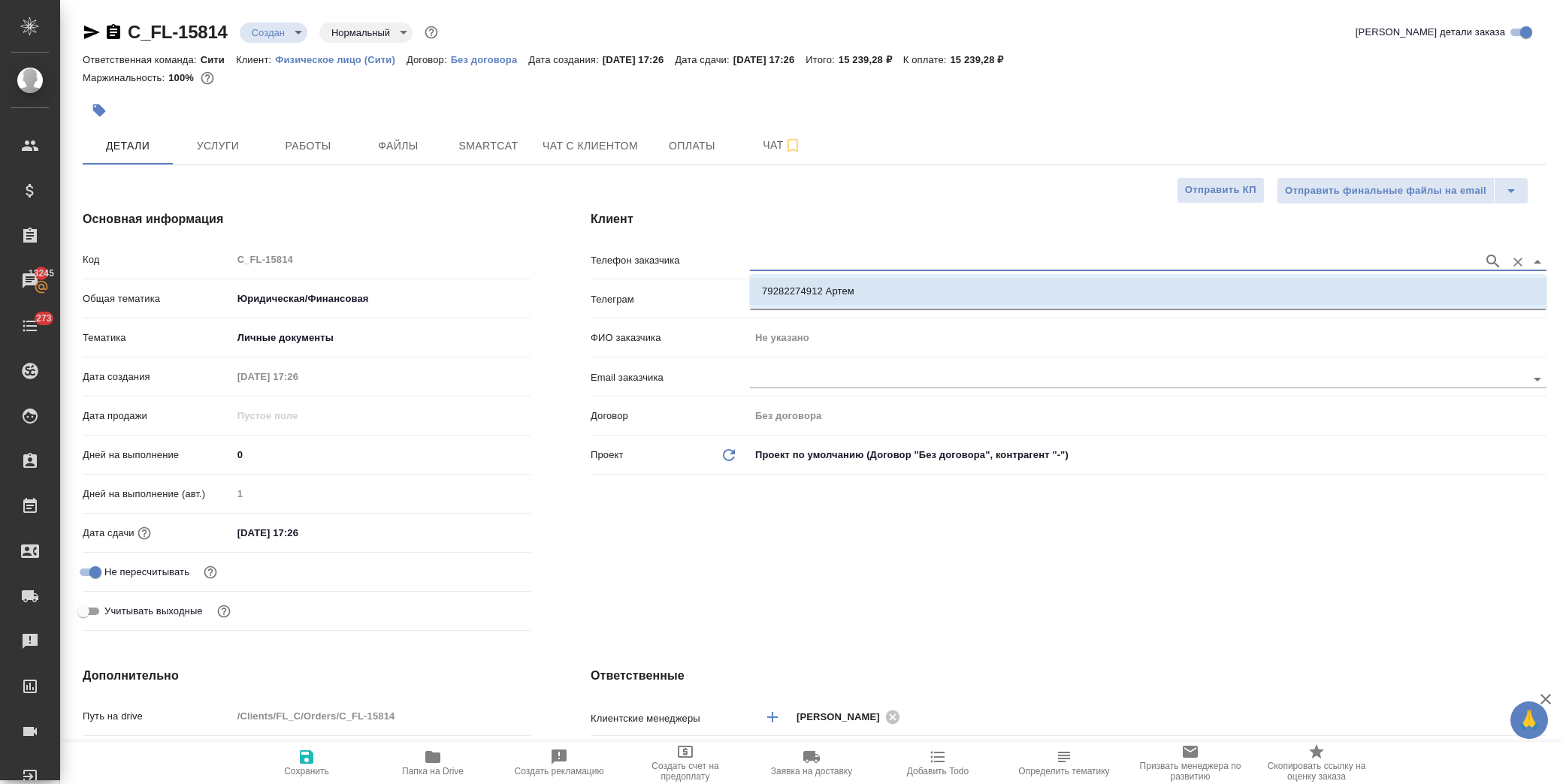
type textarea "x"
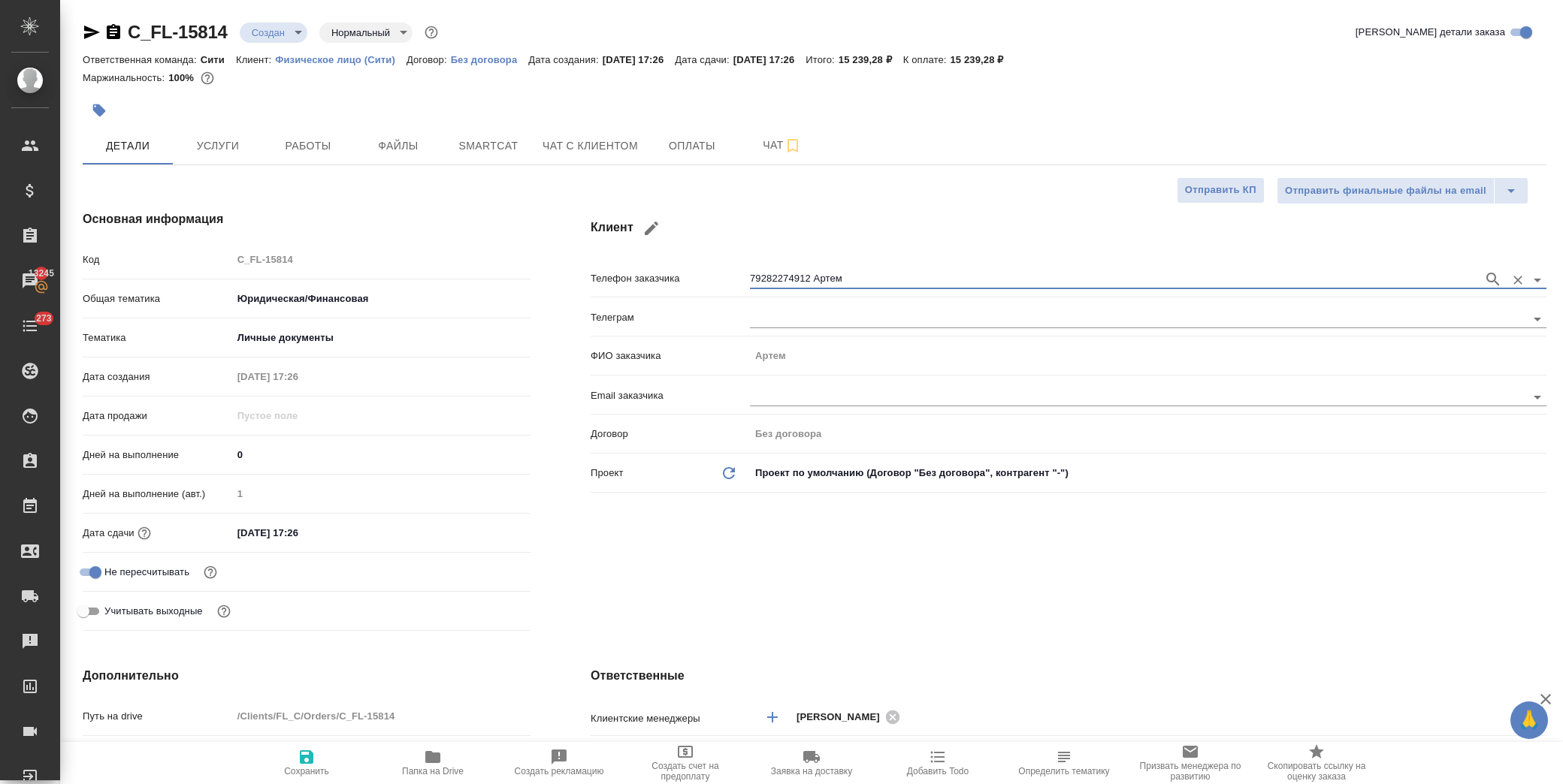
type input "79282274912 Артем"
click at [303, 767] on span "Сохранить" at bounding box center [307, 771] width 45 height 10
type textarea "x"
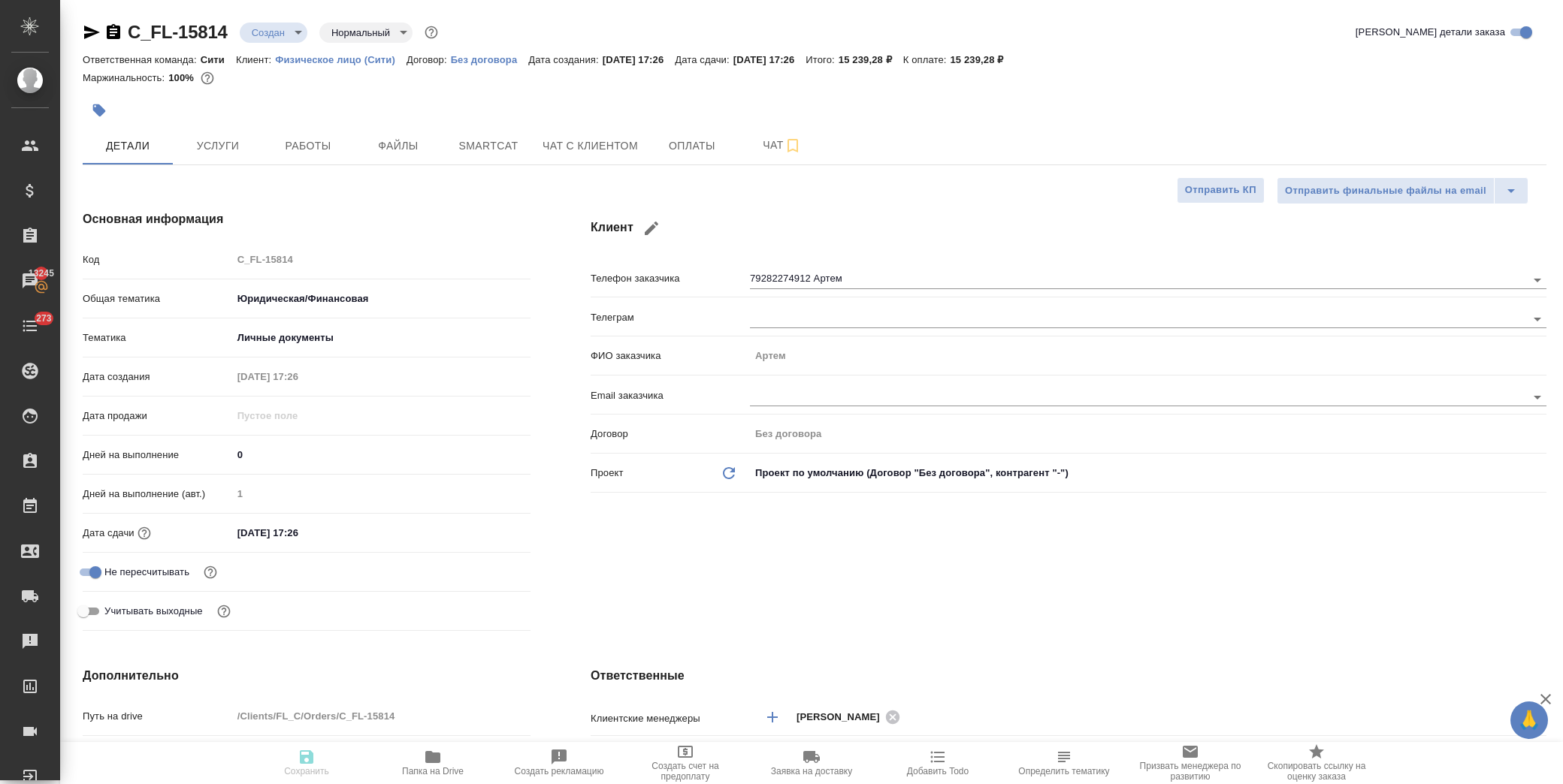
type textarea "x"
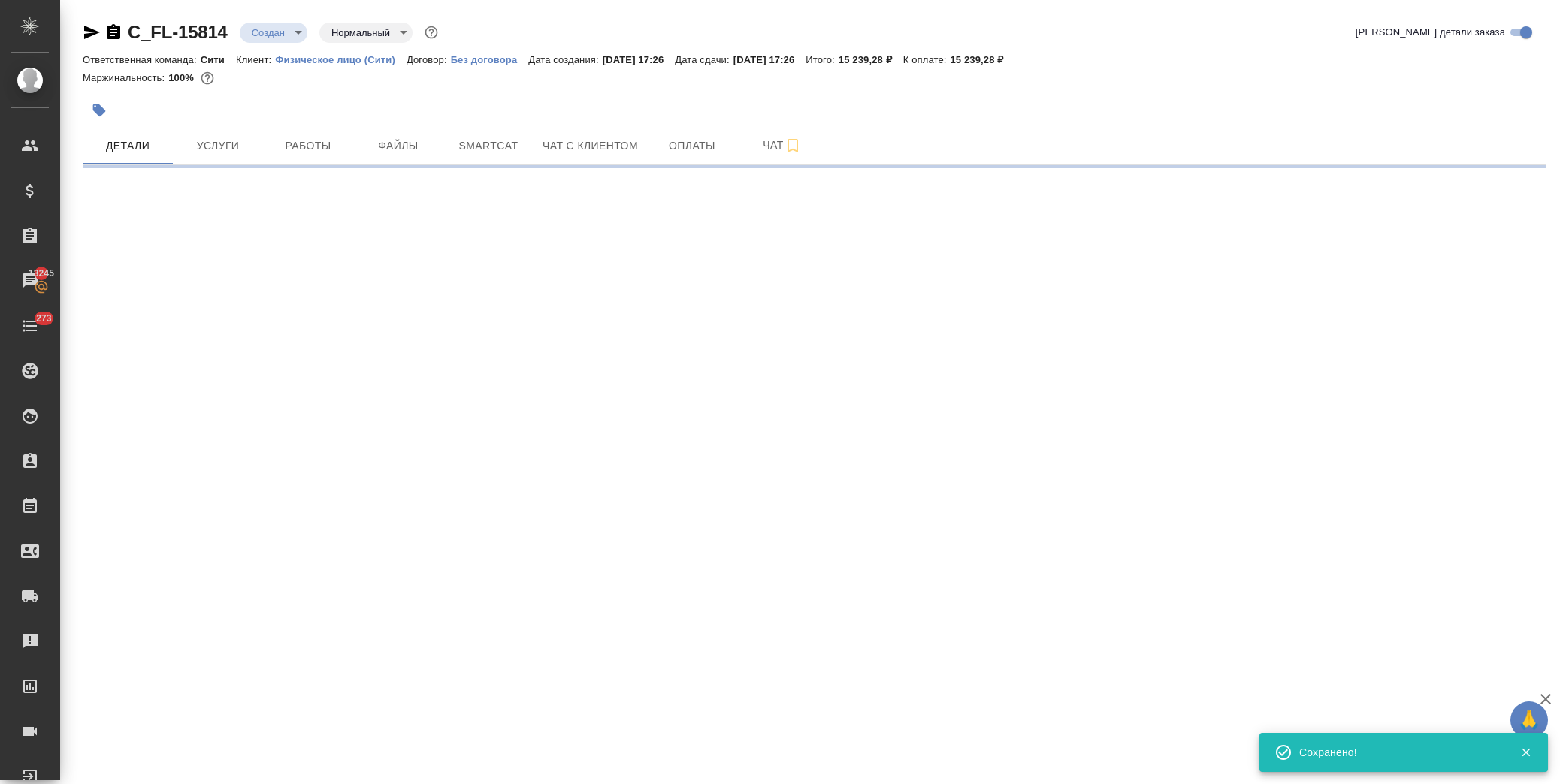
type input "holyTrinity"
select select "RU"
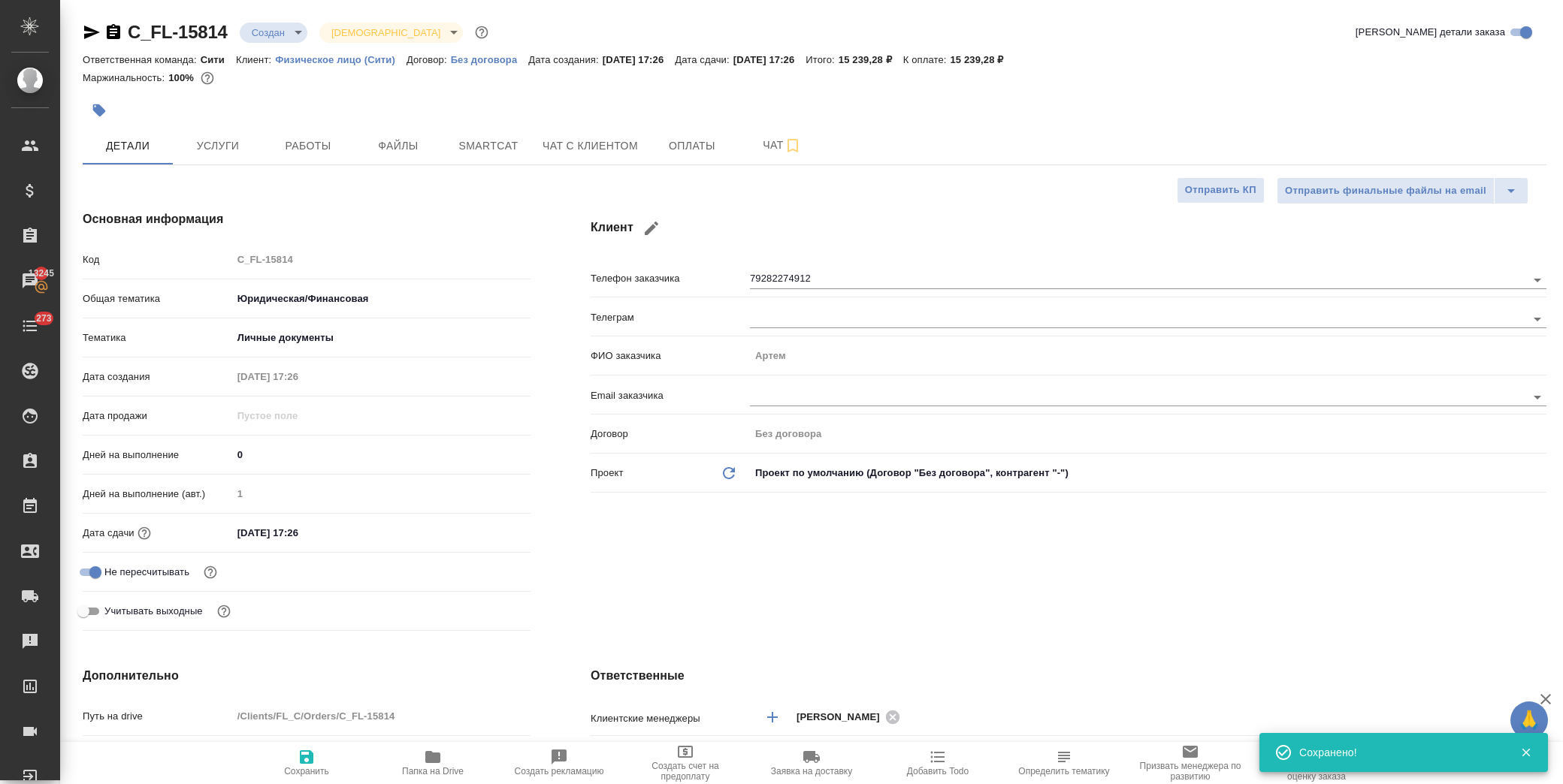
type textarea "x"
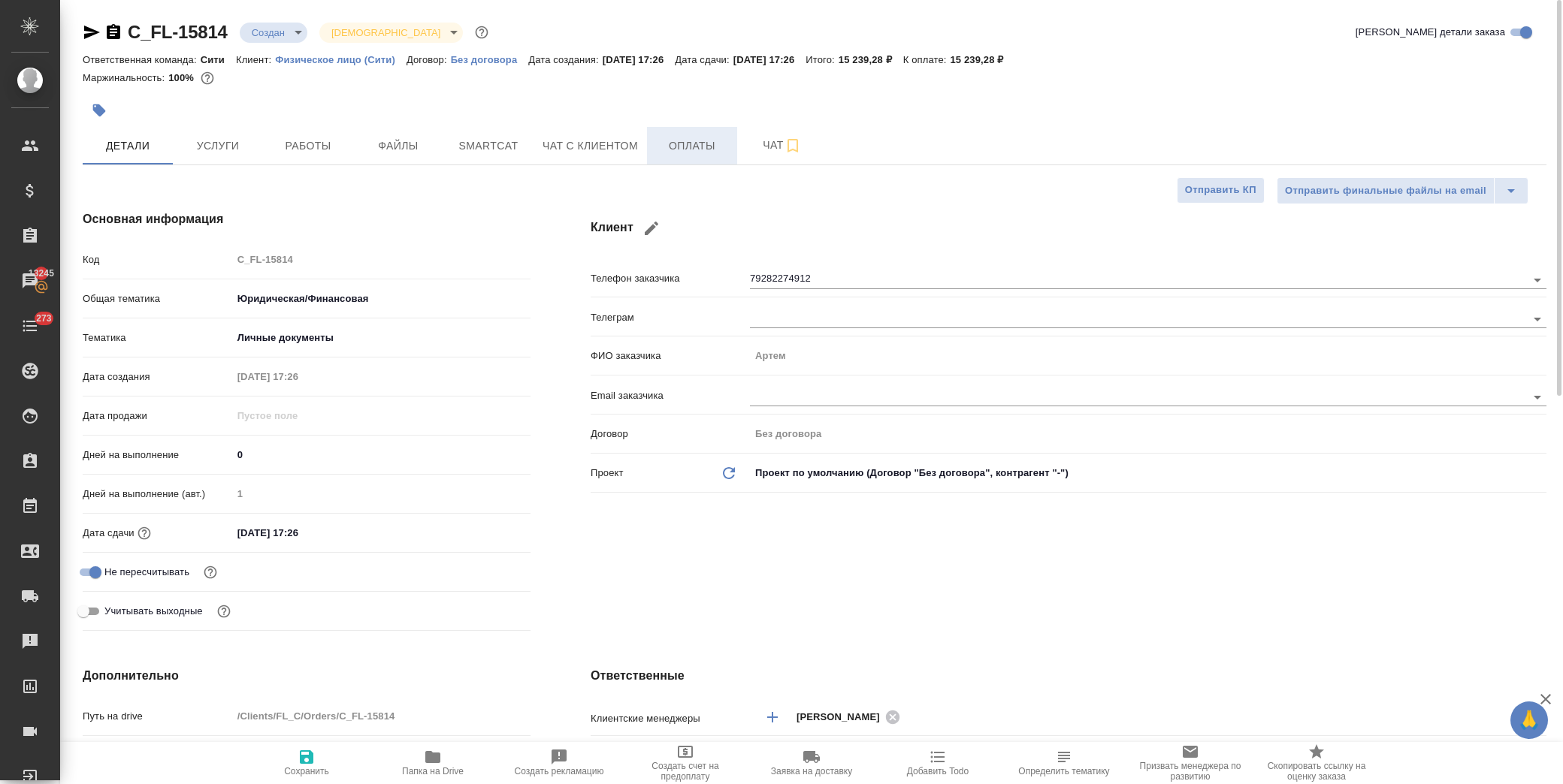
click at [693, 152] on span "Оплаты" at bounding box center [692, 145] width 72 height 19
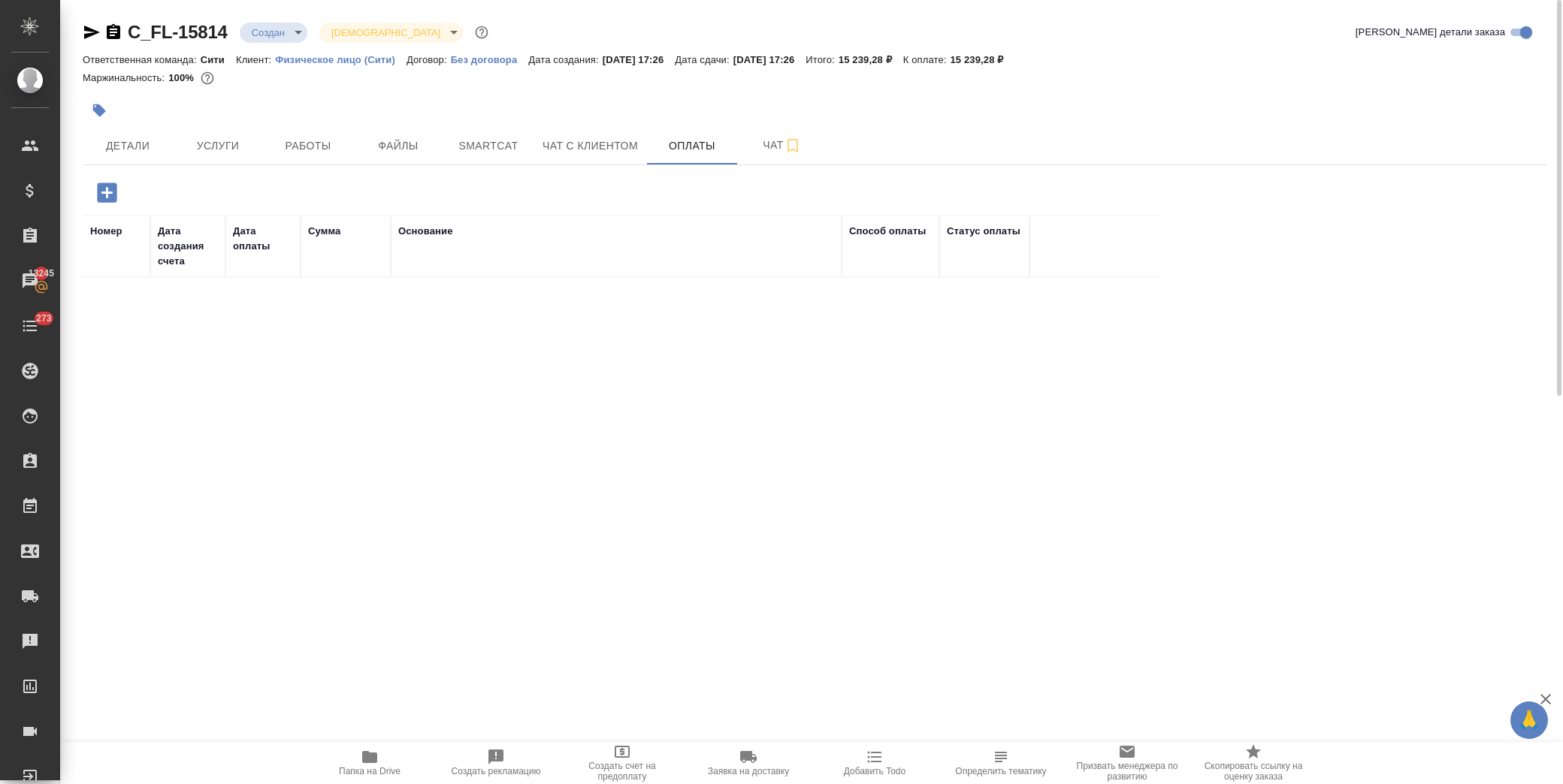
click at [108, 195] on icon "button" at bounding box center [107, 192] width 19 height 19
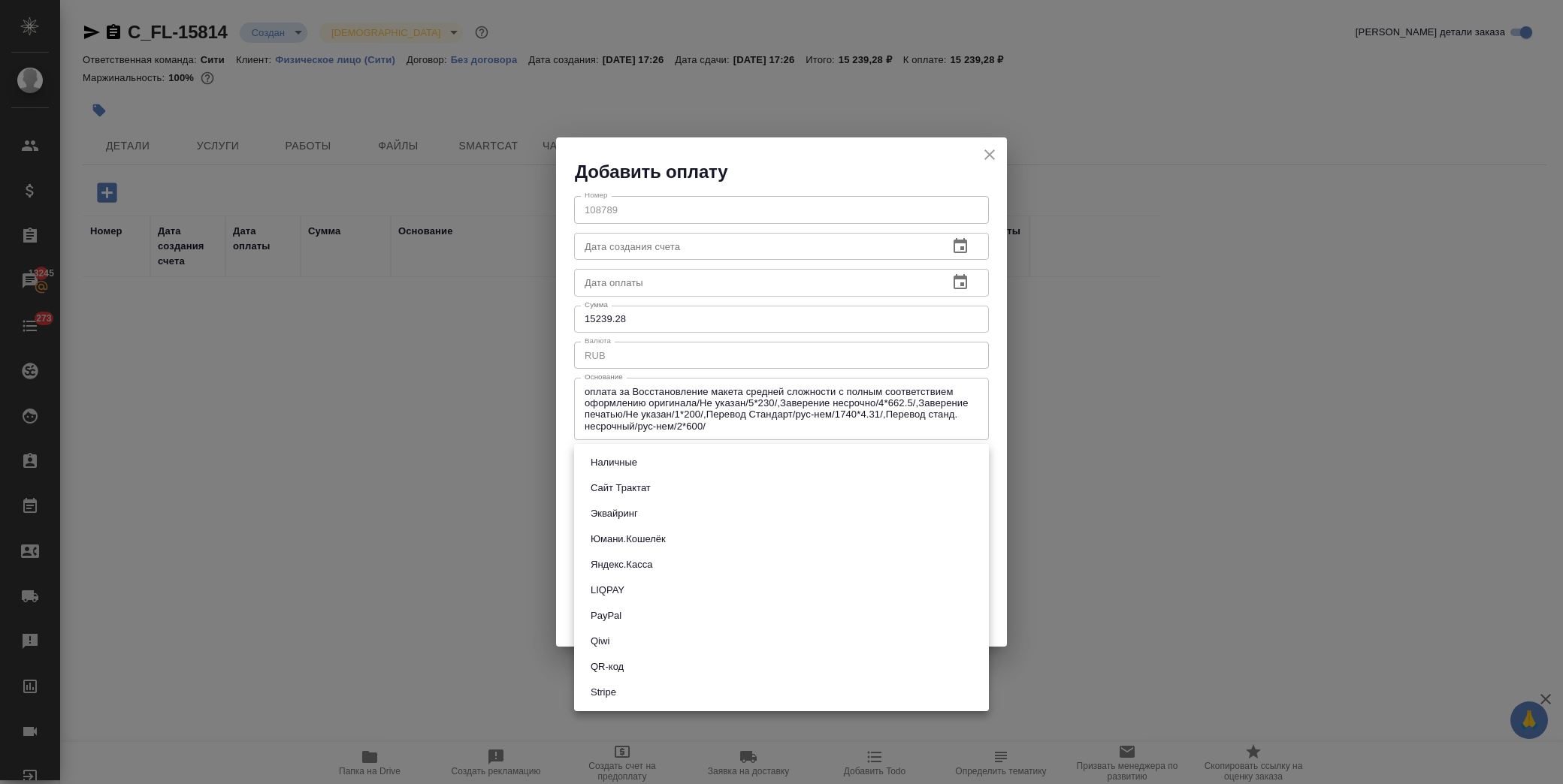
click at [664, 463] on body "🙏 .cls-1 fill:#fff; AWATERA Лофицкая Юлия Владимировна Клиенты Спецификации Зак…" at bounding box center [781, 392] width 1563 height 784
click at [645, 565] on button "Яндекс.Касса" at bounding box center [621, 565] width 71 height 16
type input "yandex-kassa"
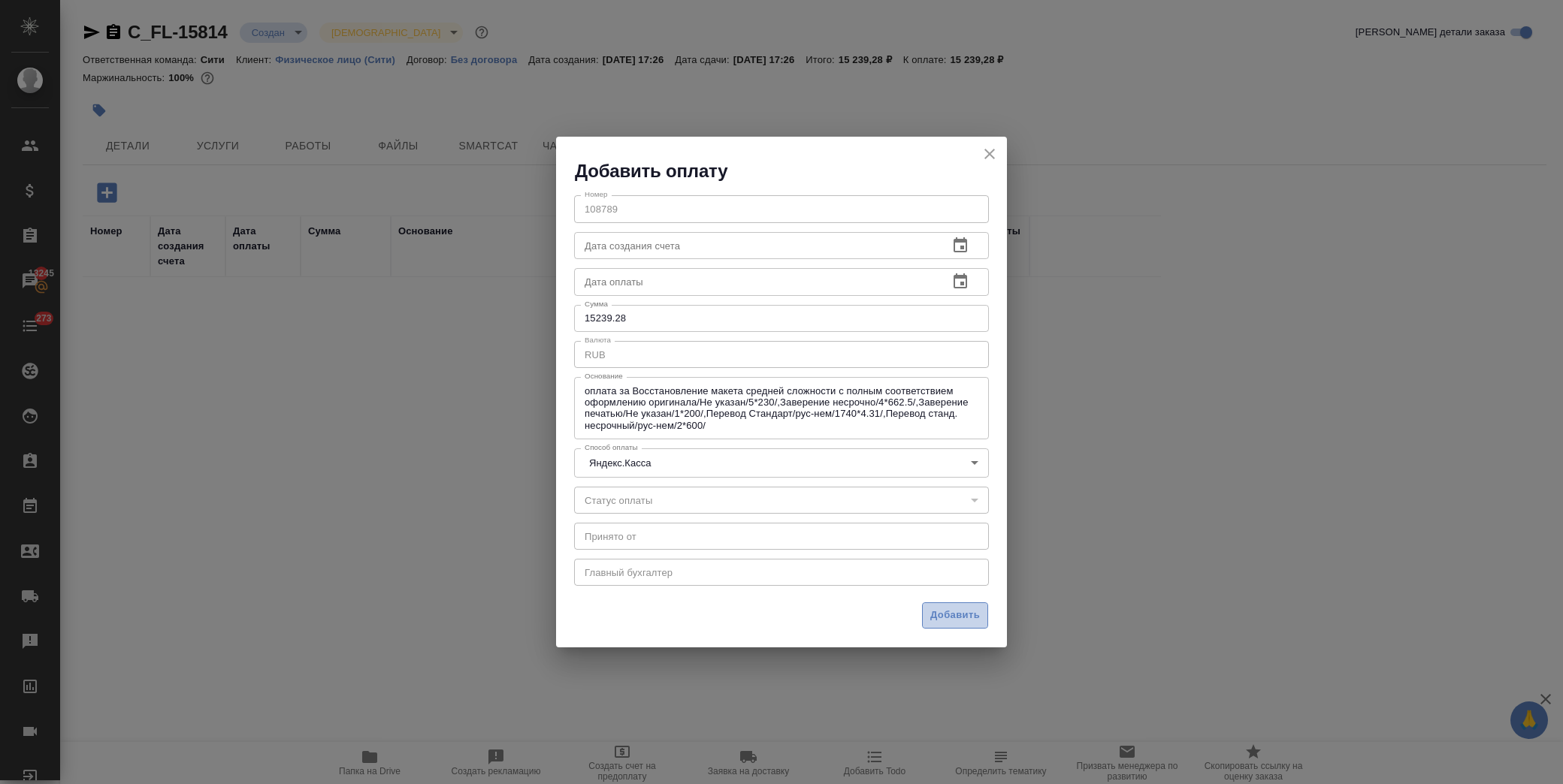
click at [973, 607] on span "Добавить" at bounding box center [955, 615] width 49 height 17
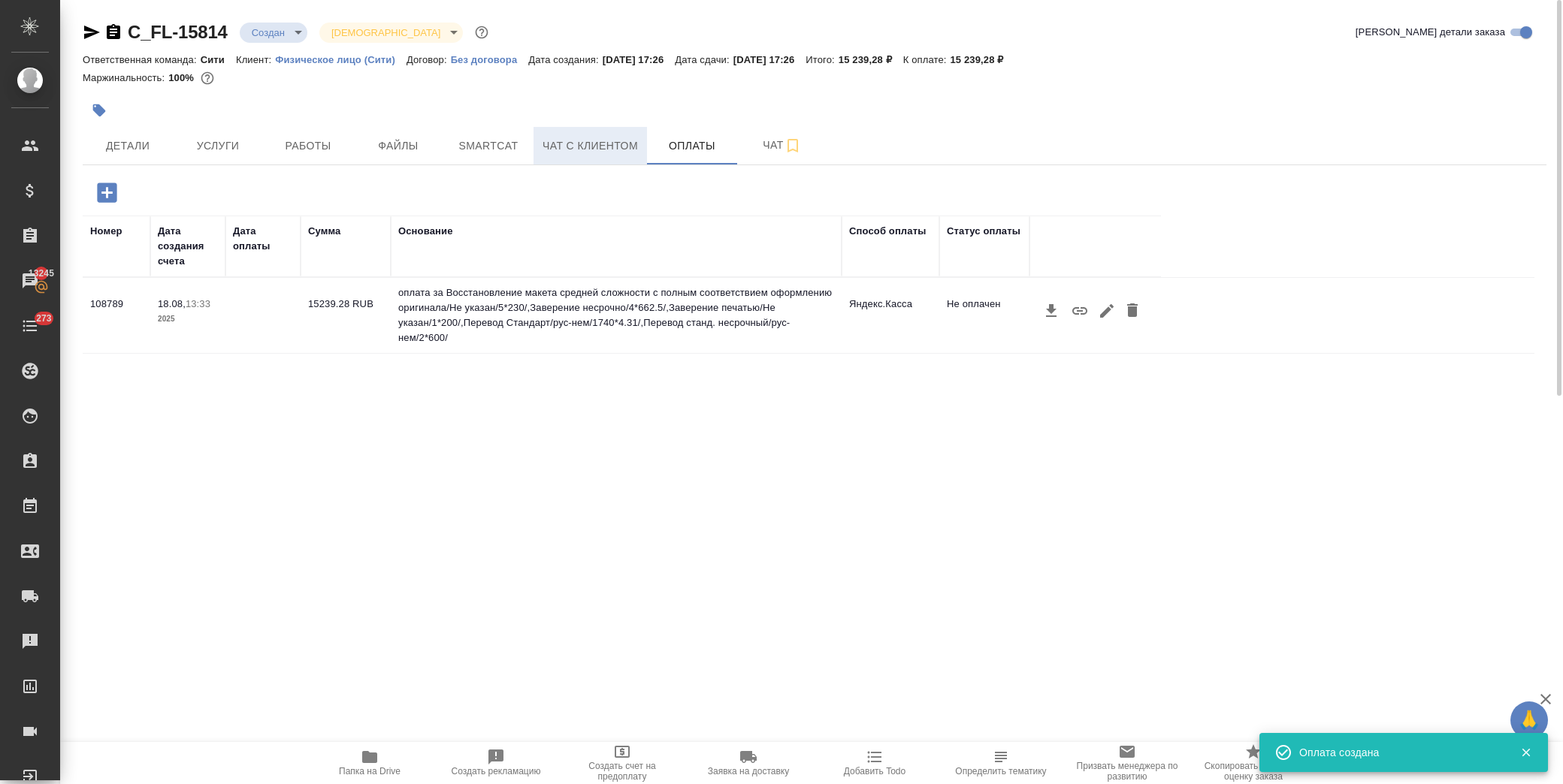
click at [598, 141] on span "Чат с клиентом" at bounding box center [590, 145] width 95 height 19
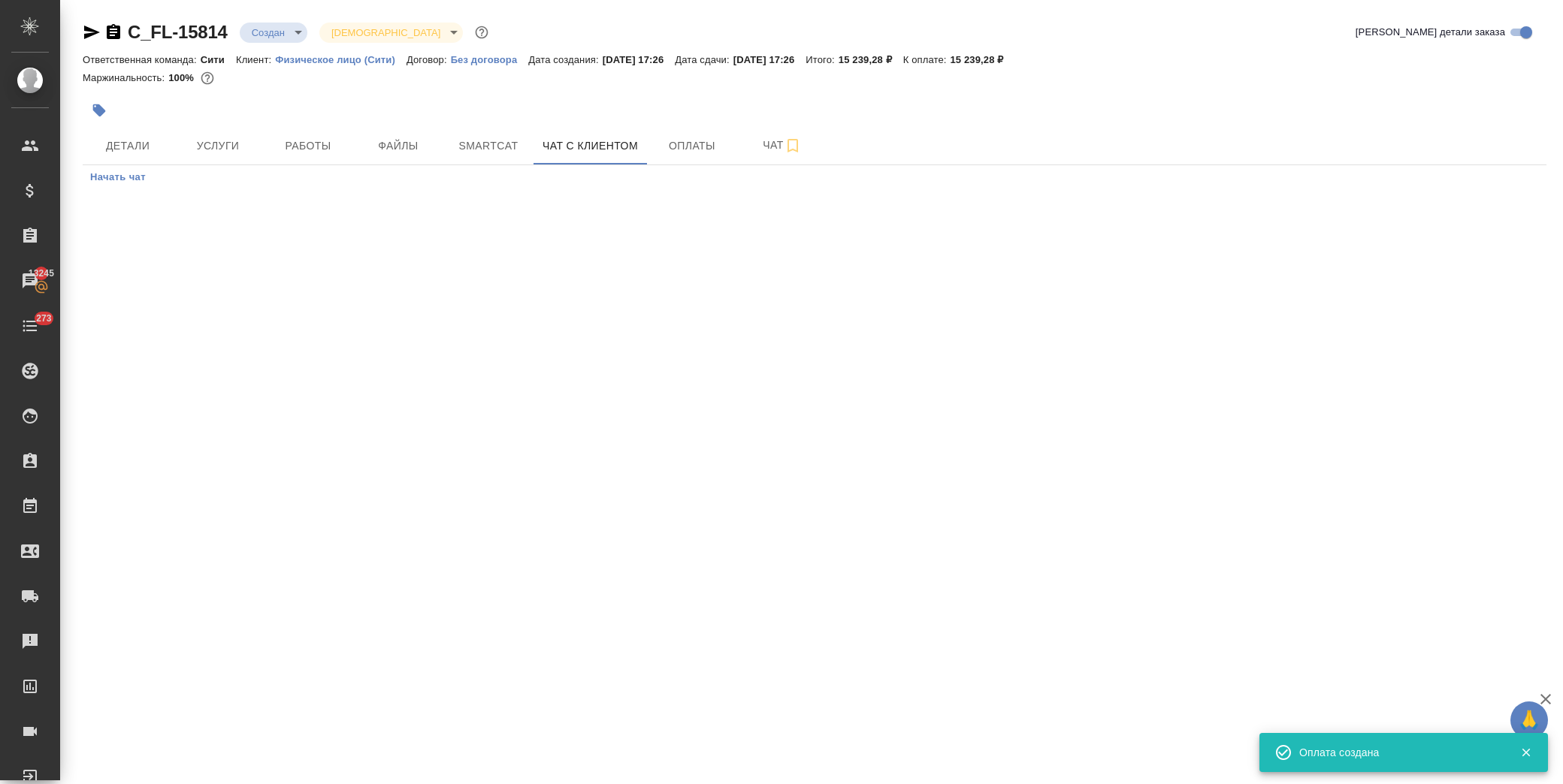
click at [127, 173] on span "Начать чат" at bounding box center [118, 177] width 56 height 17
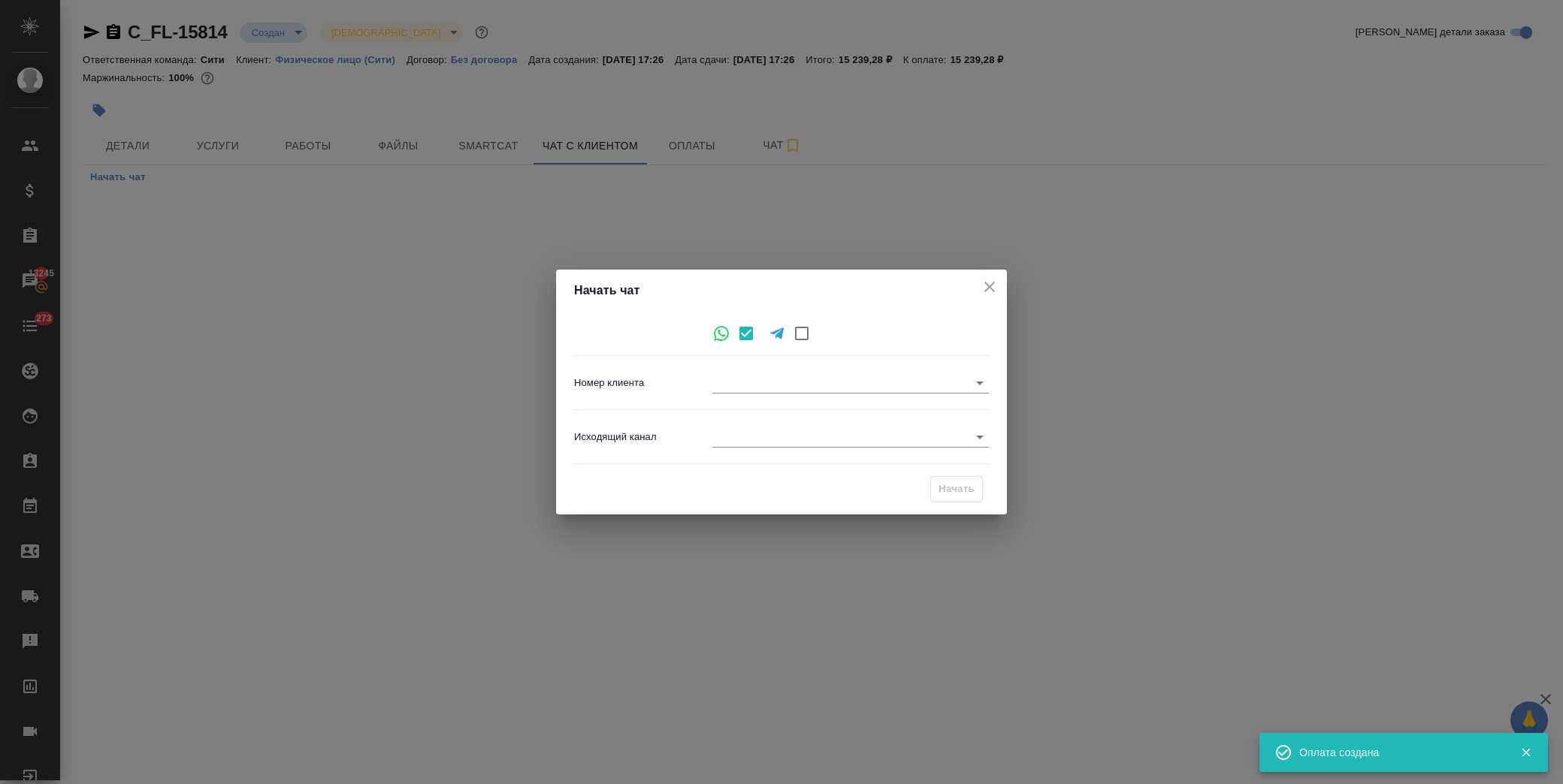
type input "dd73ca8ecf5bfd3bfe36e3ee"
click at [746, 441] on body "🙏 .cls-1 fill:#fff; AWATERA Лофицкая Юлия Владимировна Клиенты Спецификации Зак…" at bounding box center [781, 392] width 1563 height 784
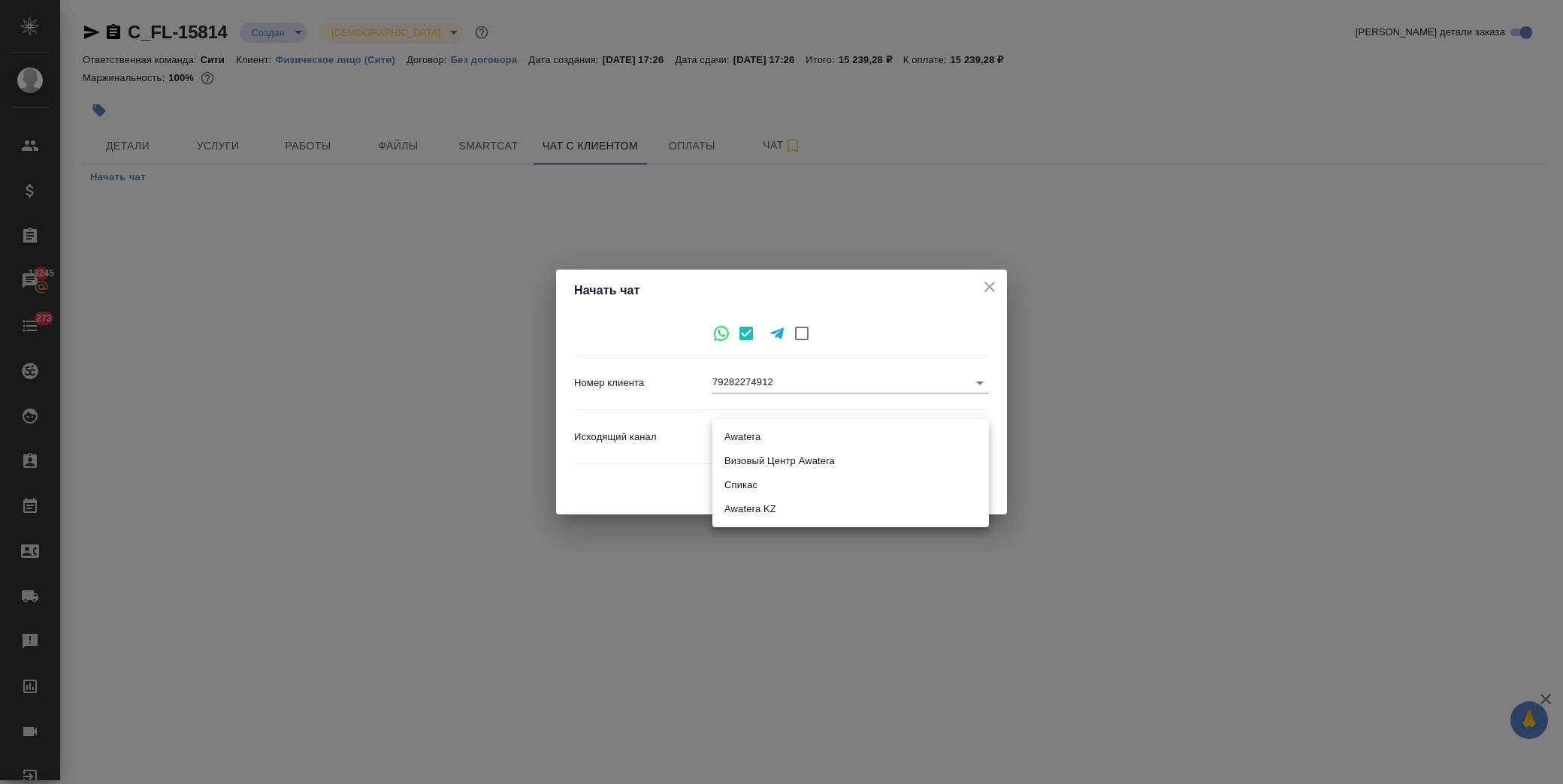
click at [789, 439] on li "Awatera" at bounding box center [850, 437] width 277 height 24
type input "2"
click at [967, 485] on span "Начать" at bounding box center [956, 489] width 36 height 17
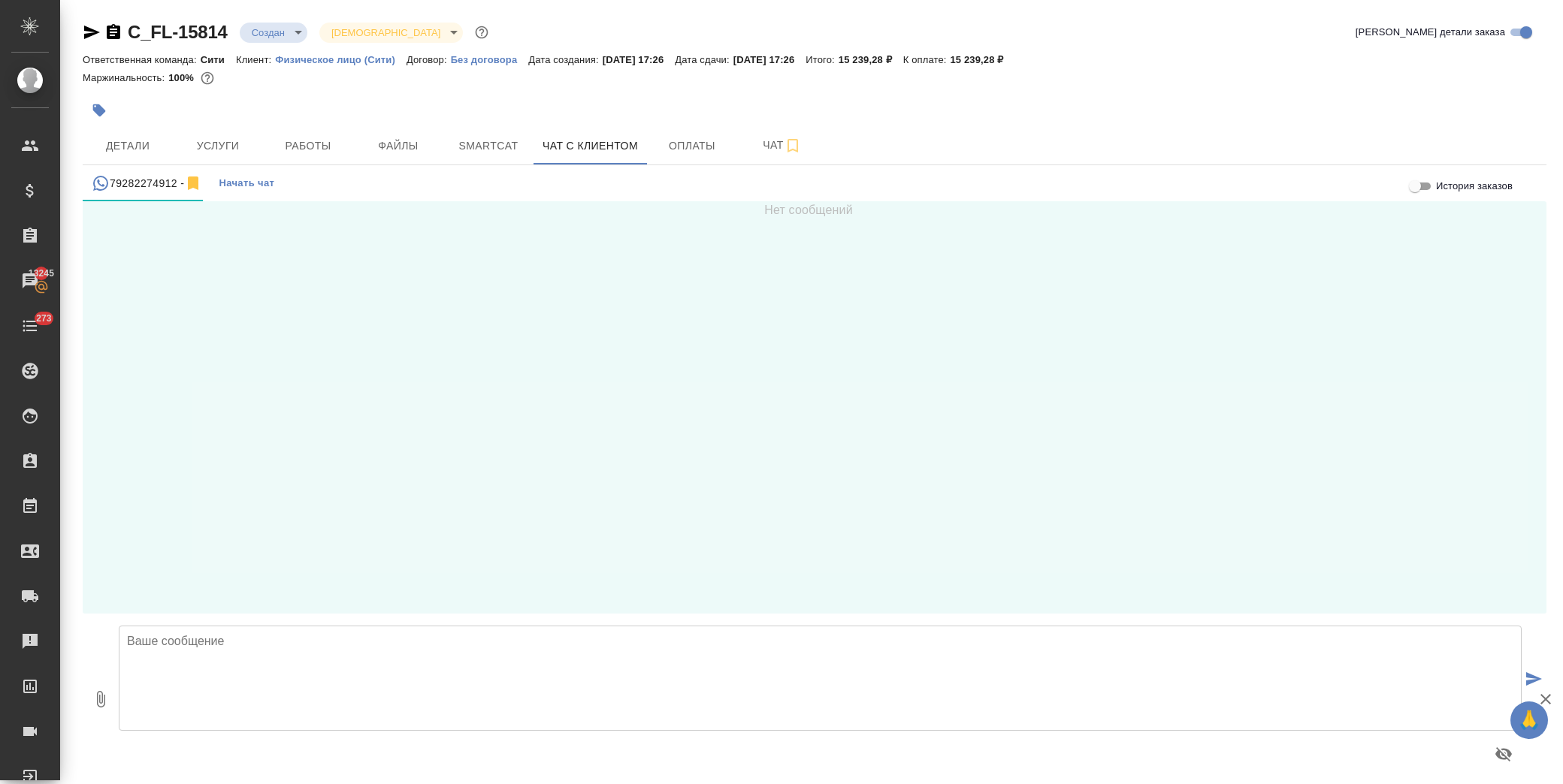
click at [248, 666] on textarea at bounding box center [820, 678] width 1403 height 105
paste textarea "Contract and ADD 1 2 v2VF_ALPT-TD v15.08.2025"
type textarea "Contract and ADD 1 2 v2VF_ALPT-TD v15.08.2025"
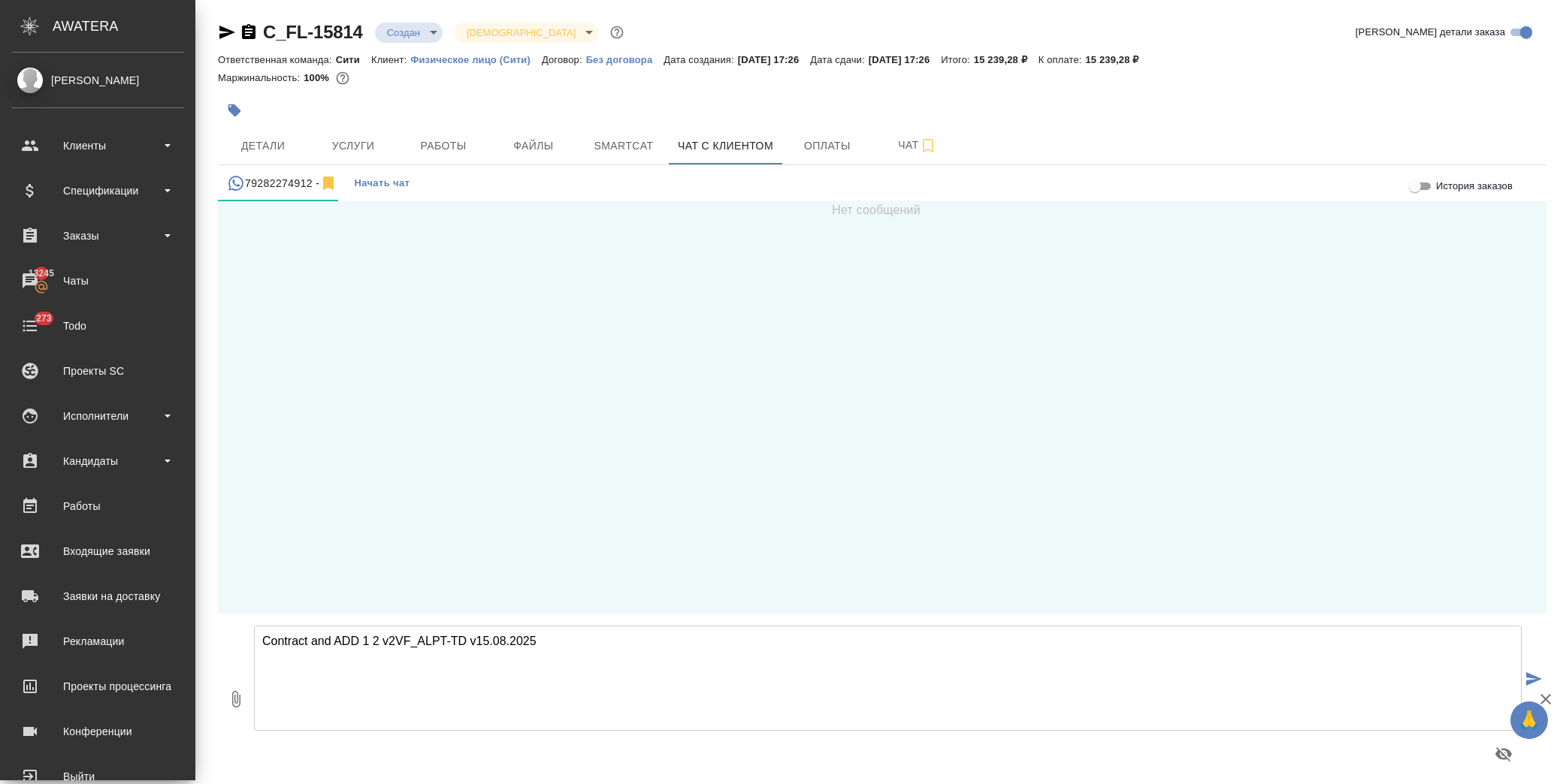
drag, startPoint x: 441, startPoint y: 642, endPoint x: -102, endPoint y: 623, distance: 543.3
click at [0, 623] on html "🙏 .cls-1 fill:#fff; AWATERA Лофицкая Юлия Владимировна Клиенты Спецификации Зак…" at bounding box center [781, 392] width 1563 height 784
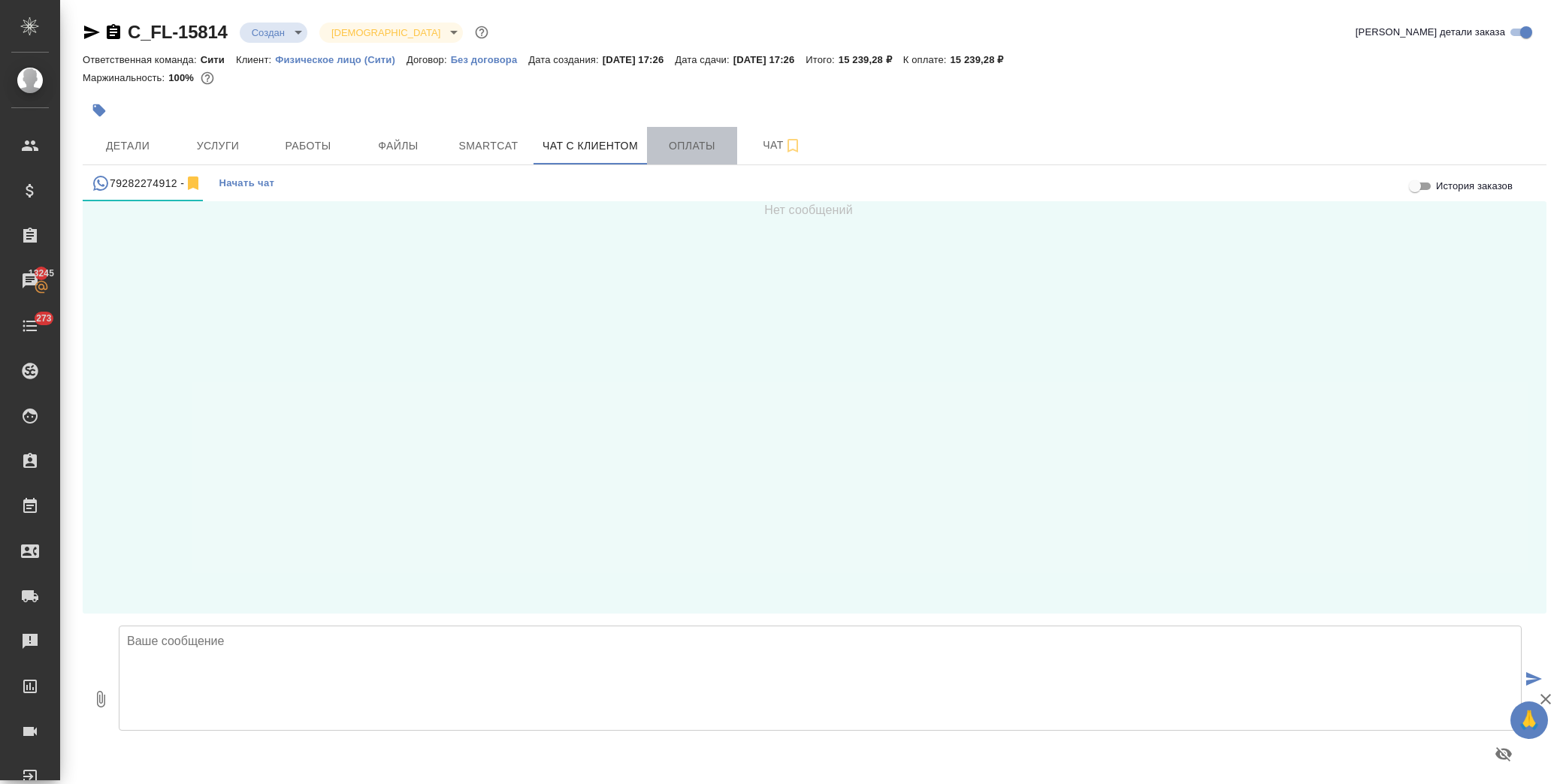
click at [669, 137] on span "Оплаты" at bounding box center [692, 145] width 72 height 19
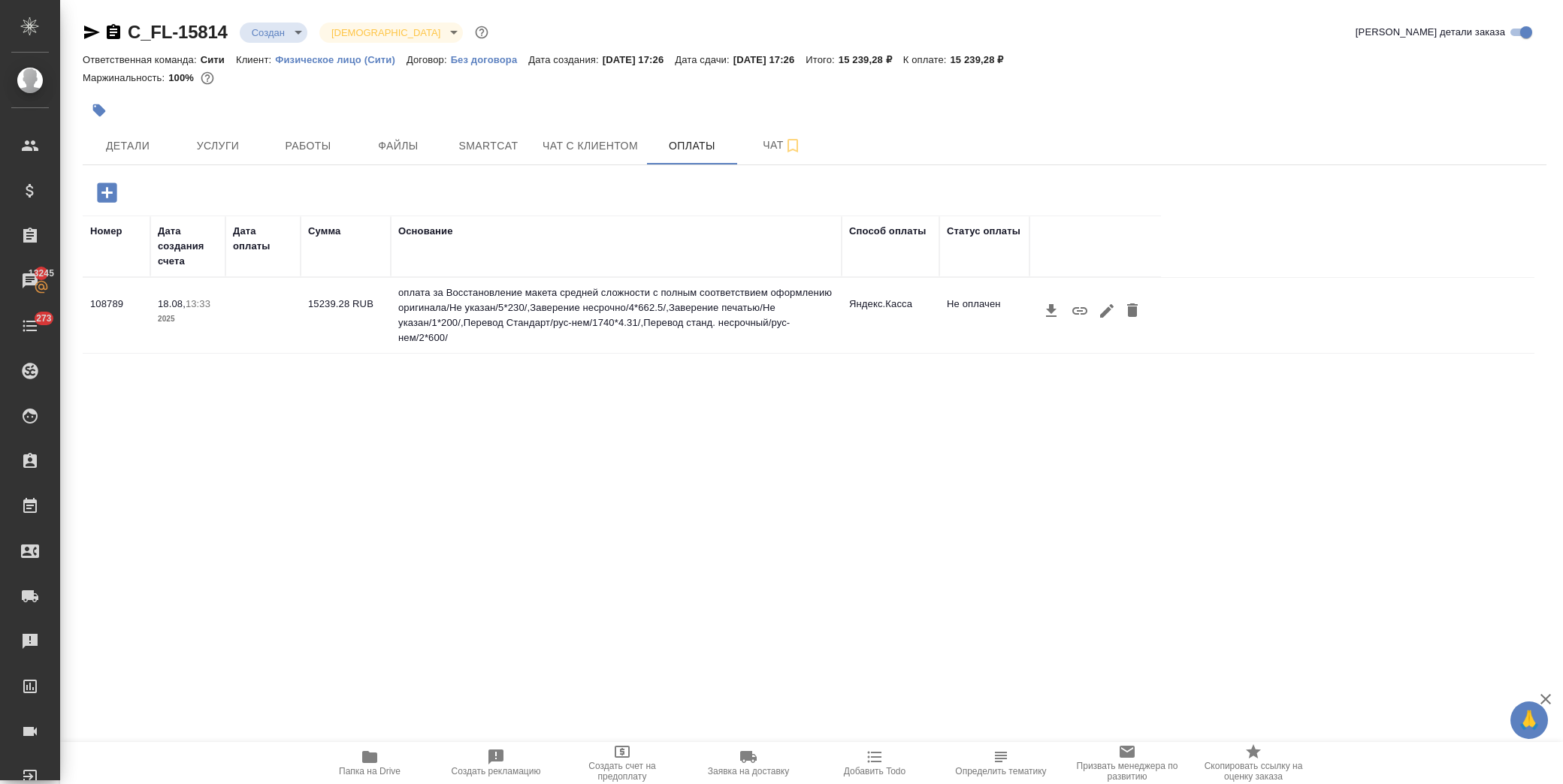
click at [1076, 310] on icon "button" at bounding box center [1080, 311] width 18 height 18
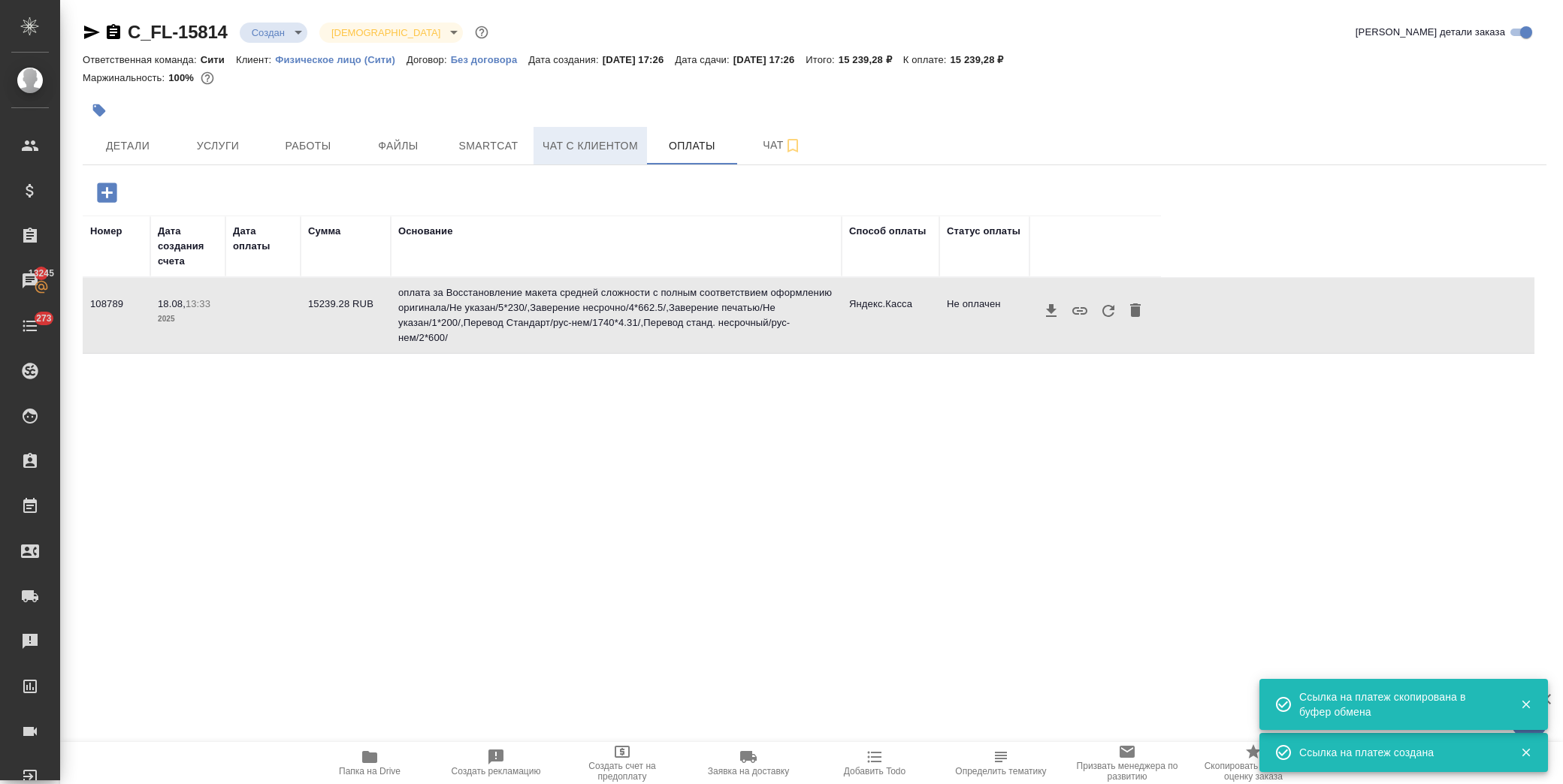
click at [592, 146] on span "Чат с клиентом" at bounding box center [590, 145] width 95 height 19
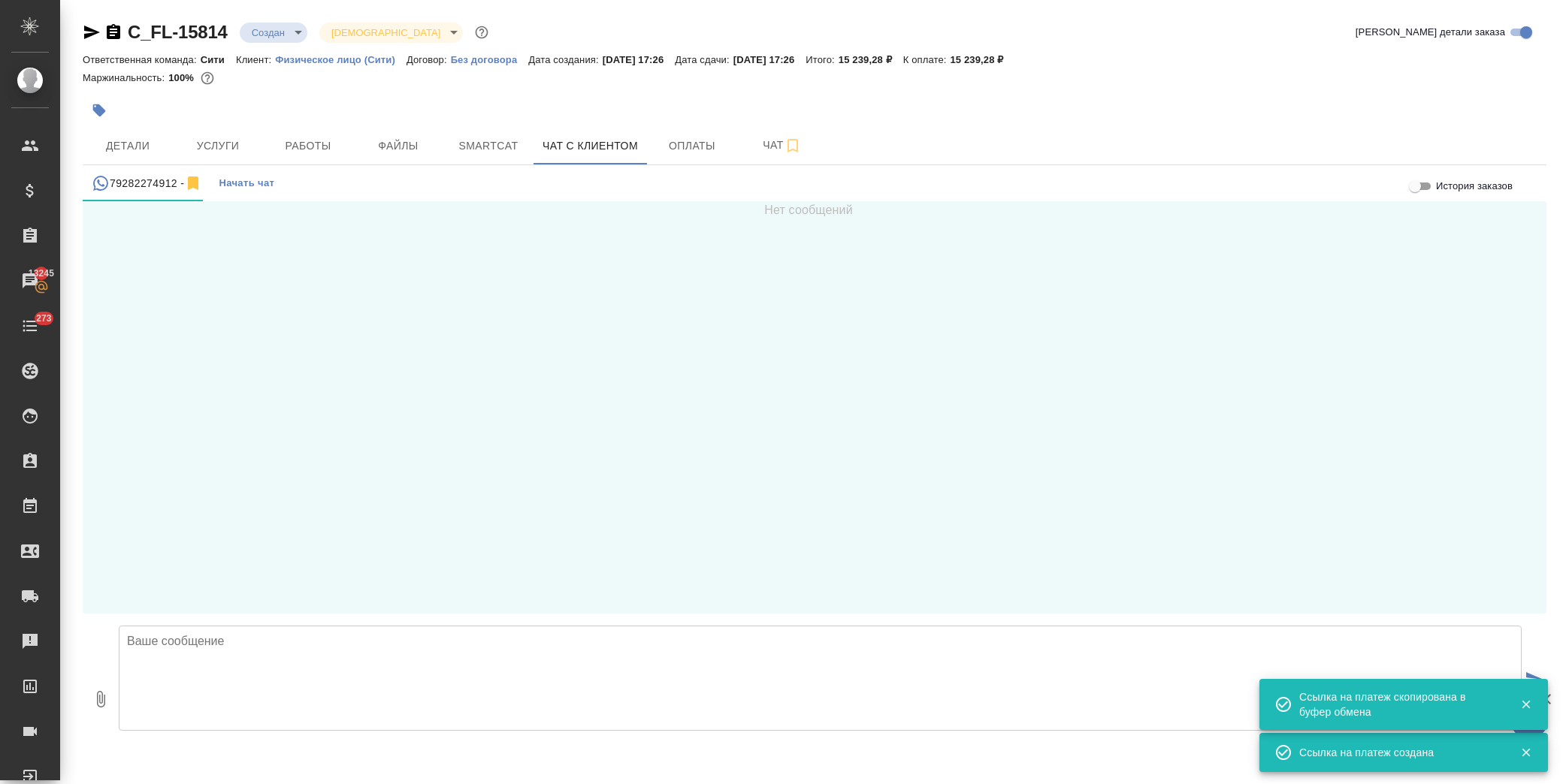
click at [245, 656] on textarea at bounding box center [820, 678] width 1403 height 105
paste textarea "https://yoomoney.ru/checkout/payments/v2/contract?orderId=30351535-000f-5000-b0…"
type textarea "https://yoomoney.ru/checkout/payments/v2/contract?orderId=30351535-000f-5000-b0…"
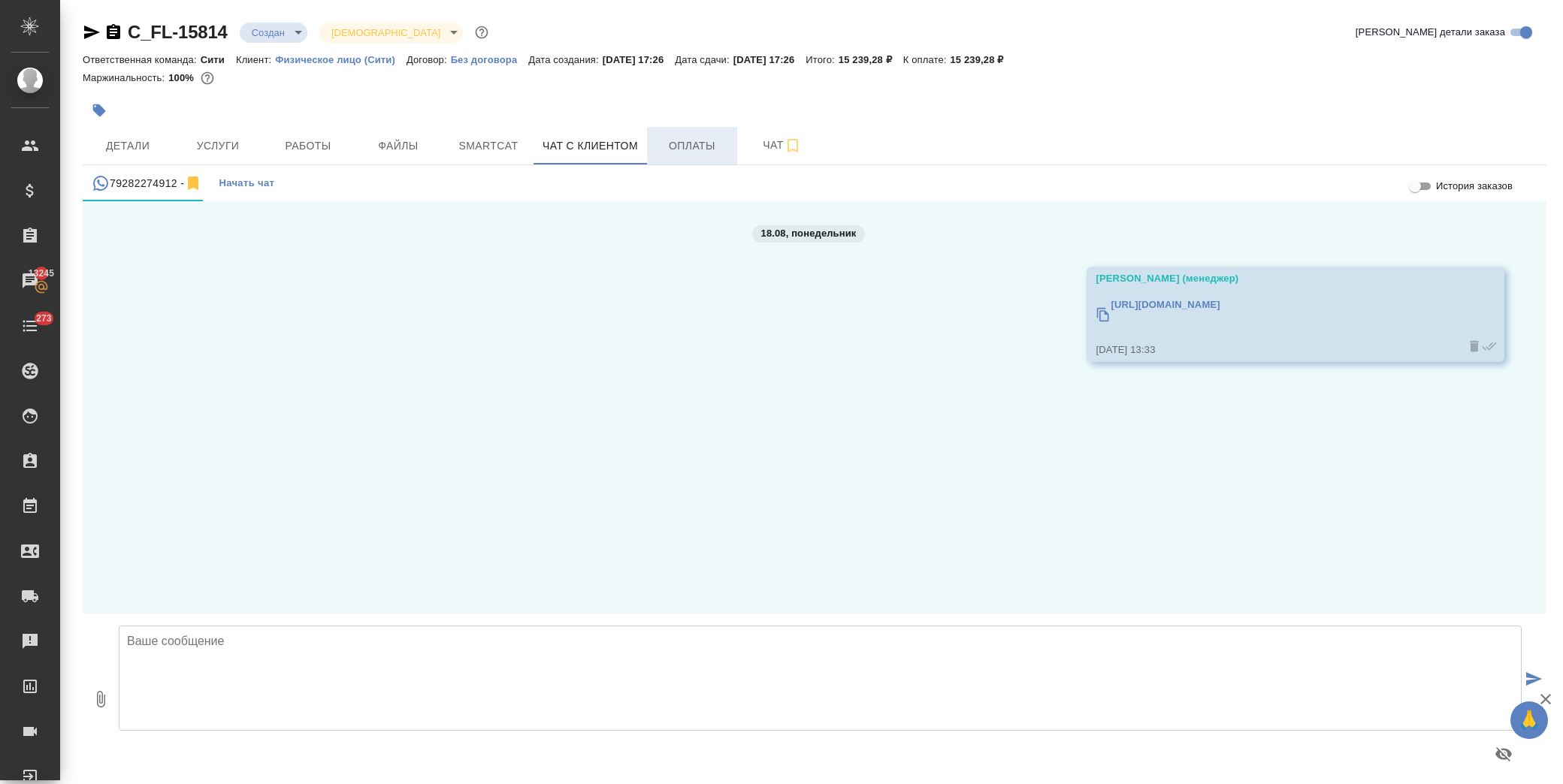
click at [673, 143] on span "Оплаты" at bounding box center [692, 145] width 72 height 19
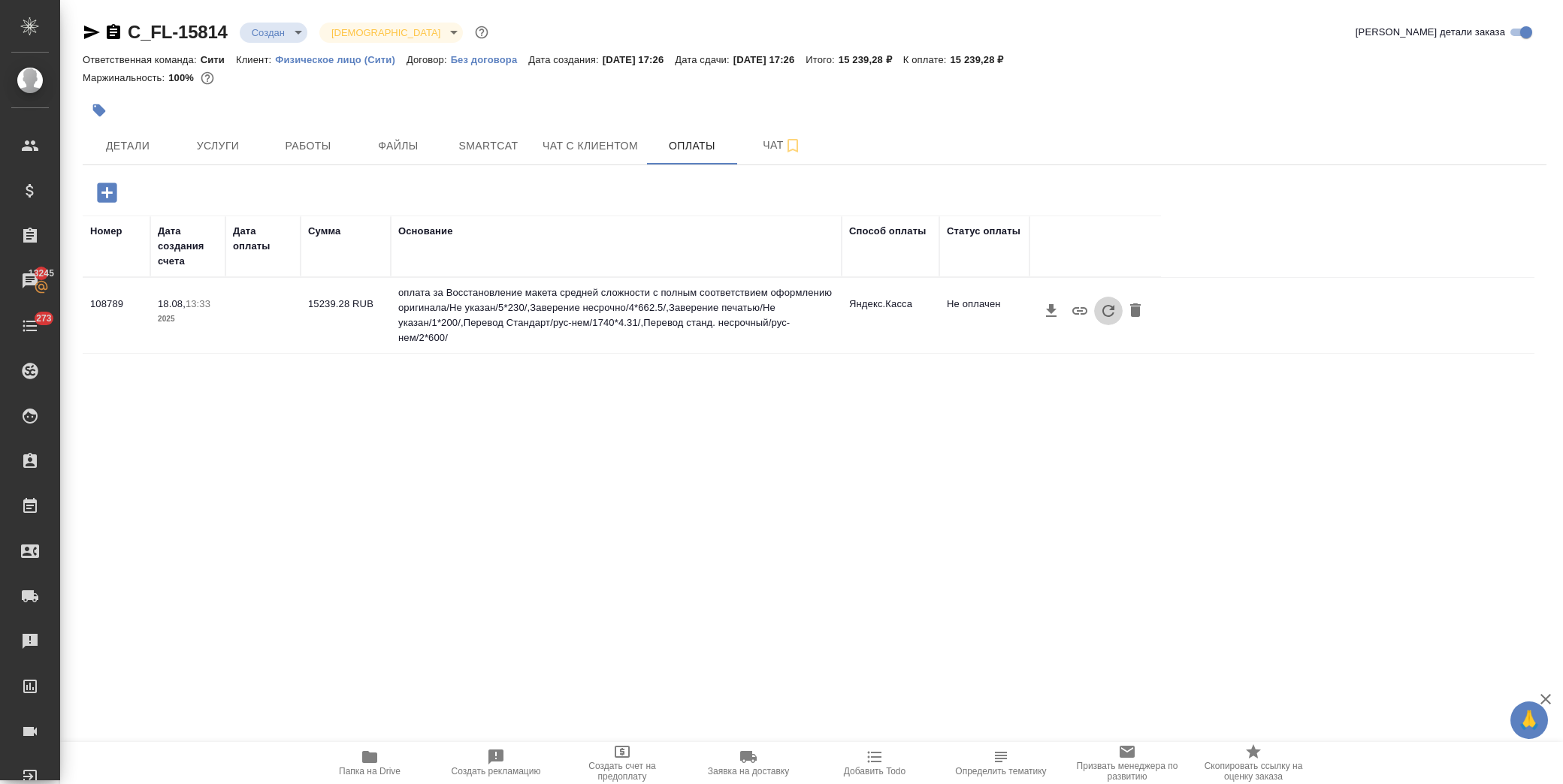
click at [1116, 311] on icon "button" at bounding box center [1108, 311] width 18 height 18
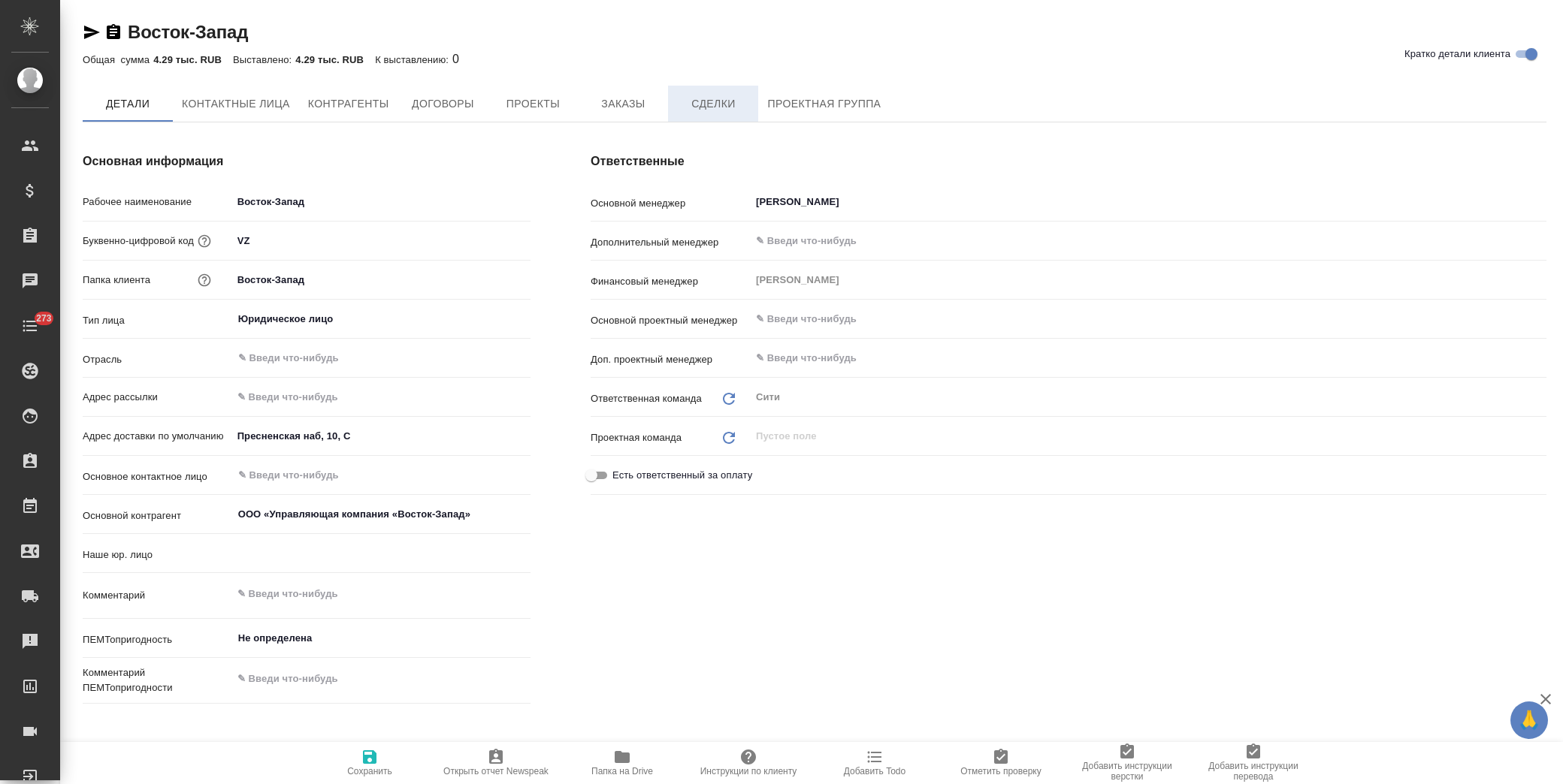
type textarea "x"
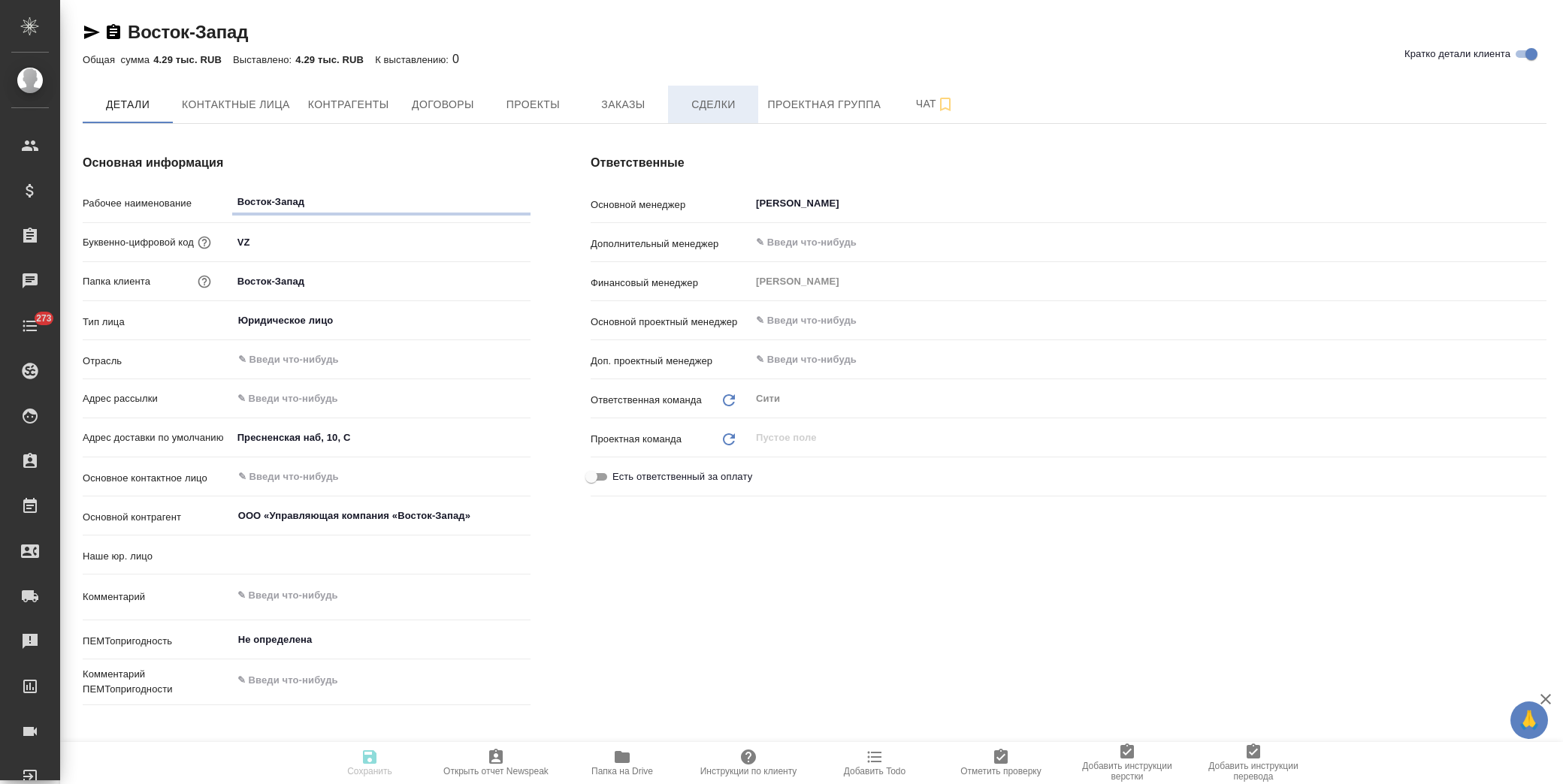
type textarea "x"
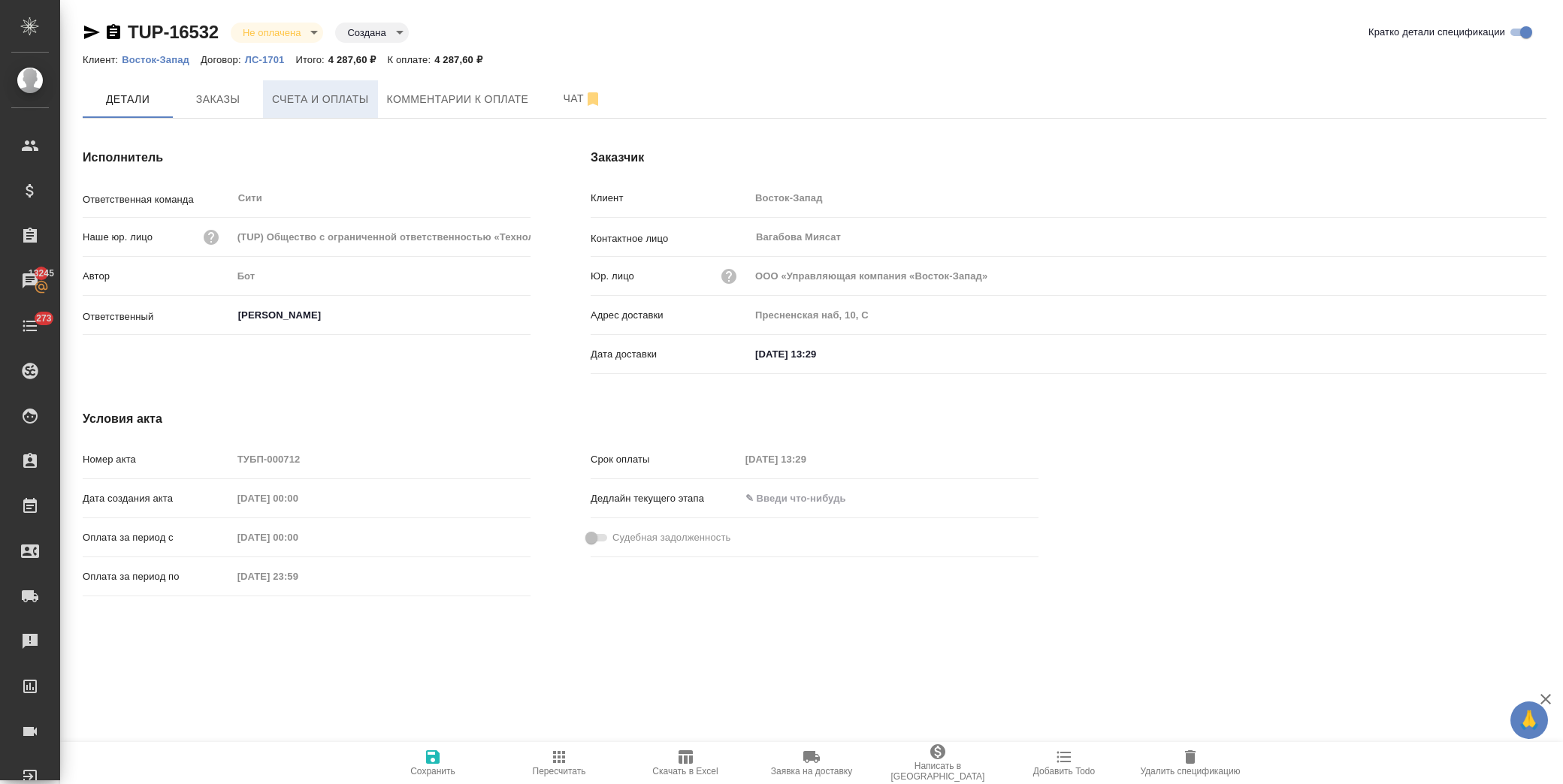
click at [305, 98] on span "Счета и оплаты" at bounding box center [320, 99] width 97 height 19
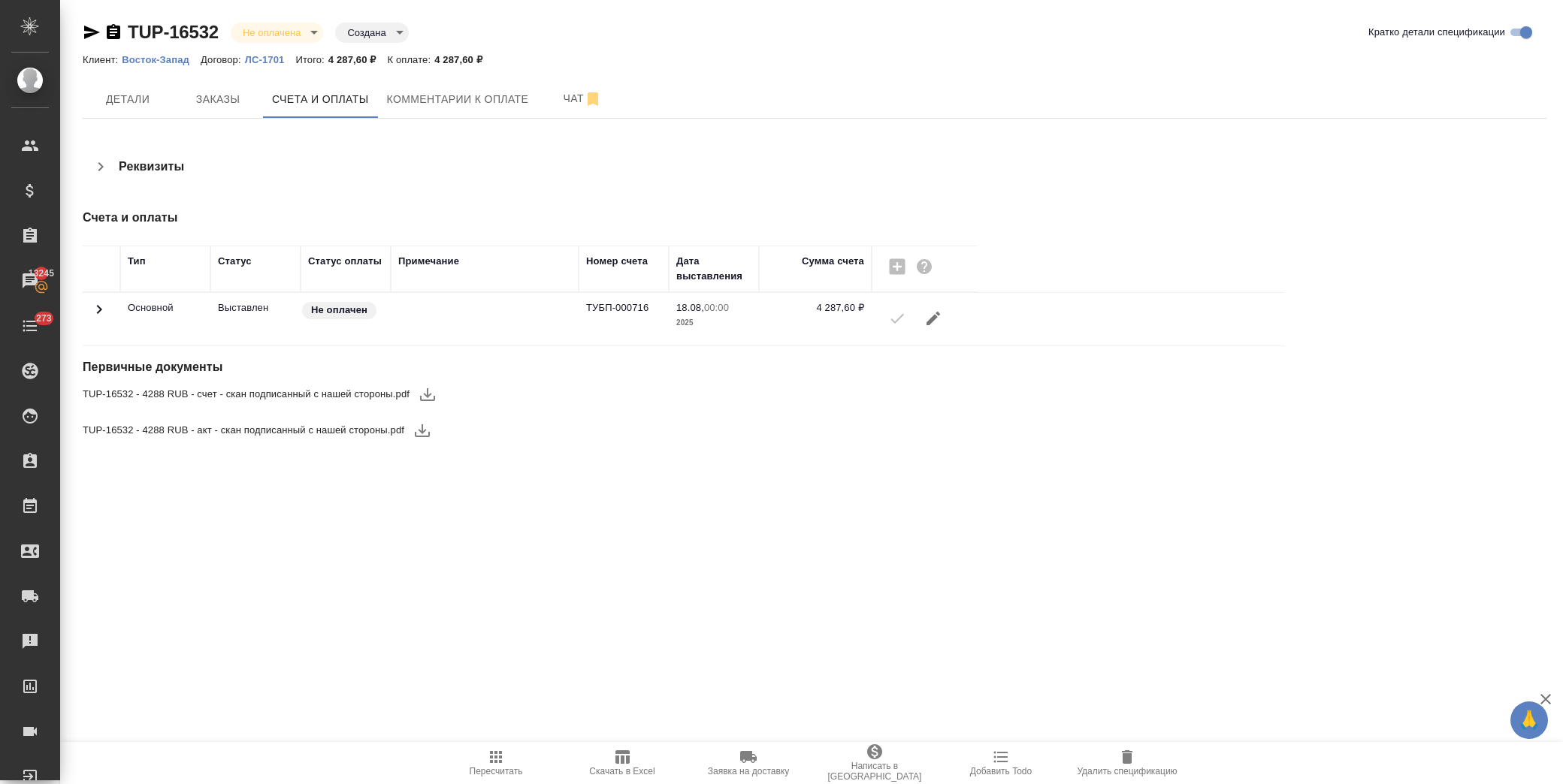
click at [432, 382] on button "button" at bounding box center [428, 394] width 36 height 36
click at [417, 432] on icon "button" at bounding box center [422, 430] width 18 height 18
click at [621, 766] on span "Скачать в Excel" at bounding box center [621, 771] width 65 height 10
click at [151, 100] on span "Детали" at bounding box center [127, 99] width 72 height 19
